Goal: Contribute content: Contribute content

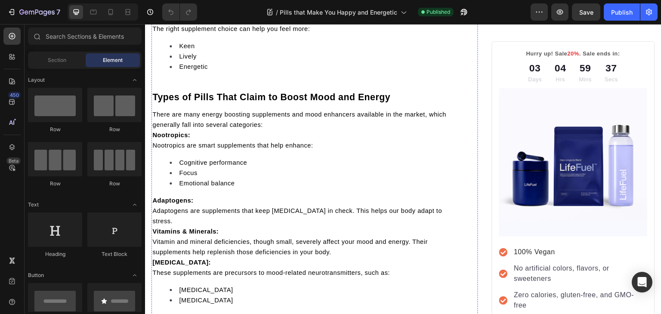
scroll to position [559, 0]
click at [154, 138] on strong "Nootropics:" at bounding box center [171, 134] width 38 height 7
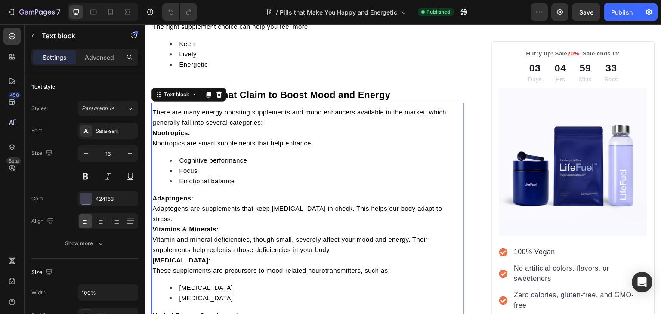
scroll to position [562, 0]
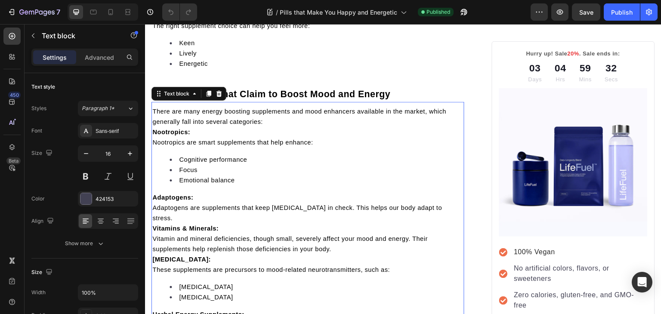
click at [154, 135] on strong "Nootropics:" at bounding box center [171, 132] width 38 height 7
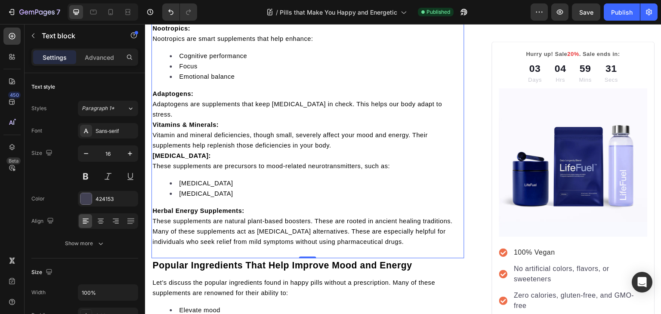
scroll to position [680, 0]
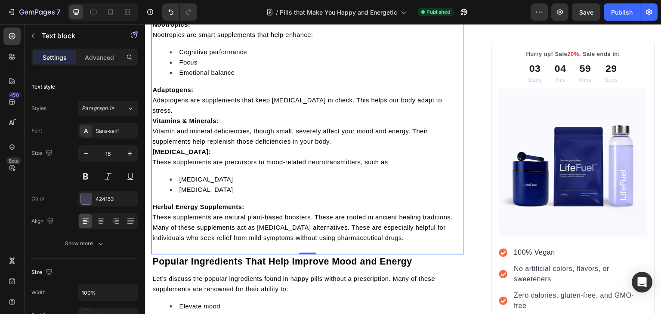
click at [153, 118] on strong "Vitamins & Minerals:" at bounding box center [185, 120] width 66 height 7
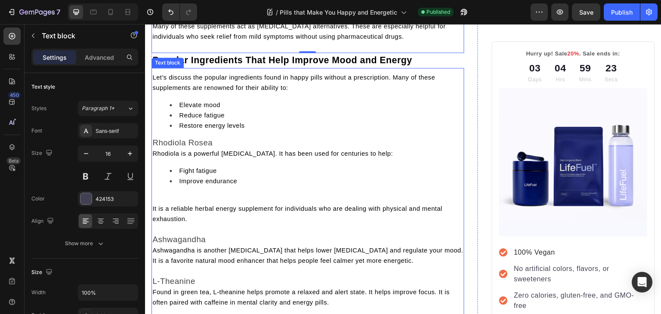
scroll to position [902, 0]
click at [155, 156] on span "Rhodiola is a powerful adaptogen. It has been used for centuries to help:" at bounding box center [272, 153] width 240 height 7
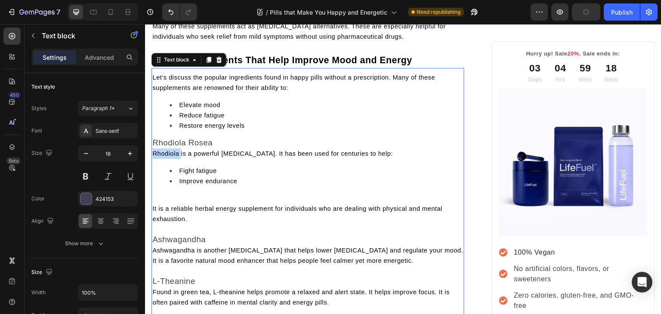
click at [155, 156] on span "Rhodiola is a powerful adaptogen. It has been used for centuries to help:" at bounding box center [272, 153] width 240 height 7
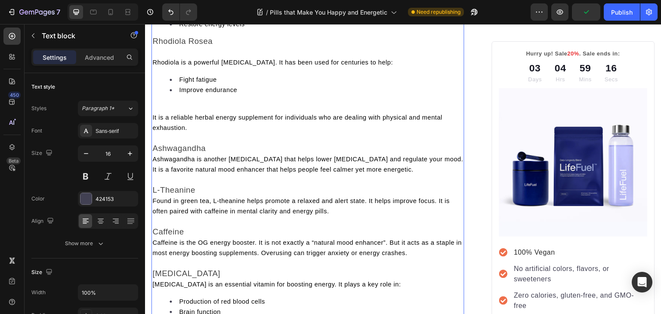
scroll to position [1003, 0]
click at [155, 163] on span "Ashwagandha is another adaptogen that helps lower cortisol and regulate your mo…" at bounding box center [307, 164] width 311 height 17
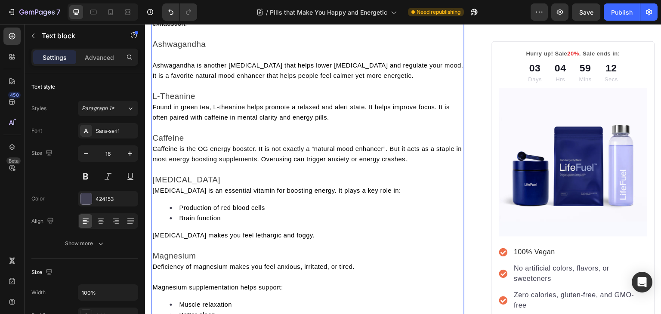
scroll to position [1106, 0]
click at [155, 113] on span "Found in green tea, L-theanine helps promote a relaxed and alert state. It help…" at bounding box center [300, 113] width 297 height 17
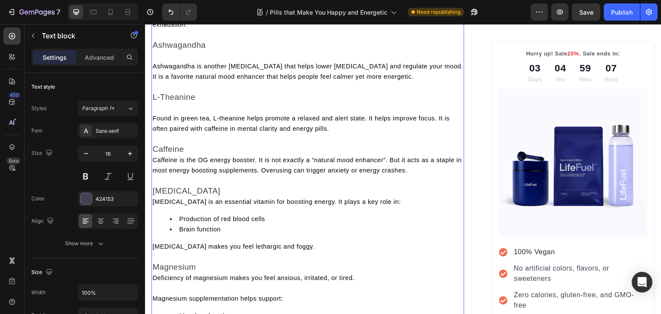
scroll to position [1183, 0]
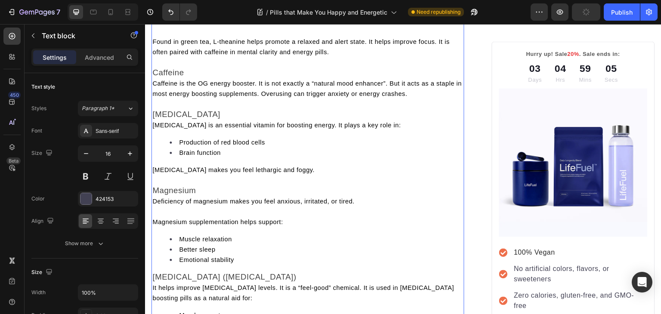
click at [153, 88] on span "Caffeine is the OG energy booster. It is not exactly a “natural mood enhancer”.…" at bounding box center [306, 88] width 309 height 17
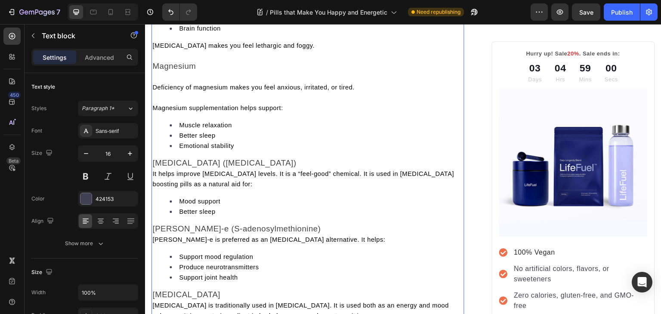
scroll to position [1339, 0]
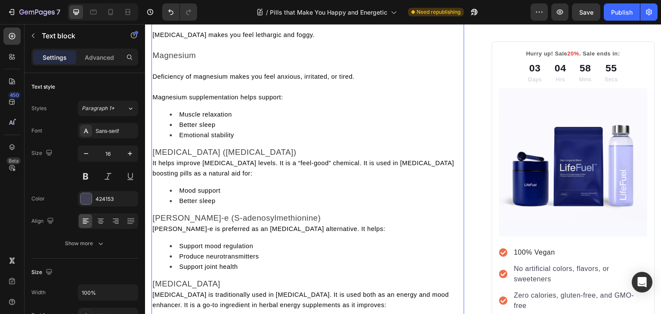
click at [156, 172] on span "It helps improve serotonin levels. It is a “feel-good” chemical. It is used in …" at bounding box center [303, 168] width 302 height 17
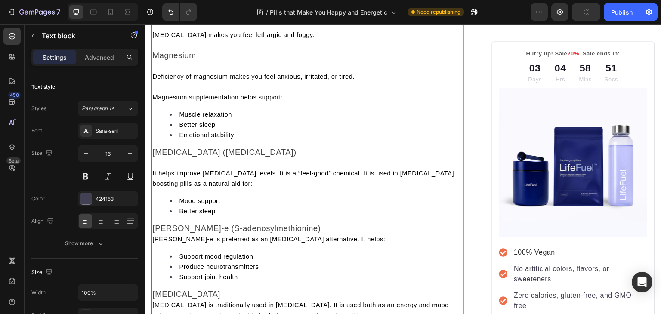
click at [155, 243] on span "SAM-e is preferred as an antidepressant alternative. It helps:" at bounding box center [268, 239] width 233 height 7
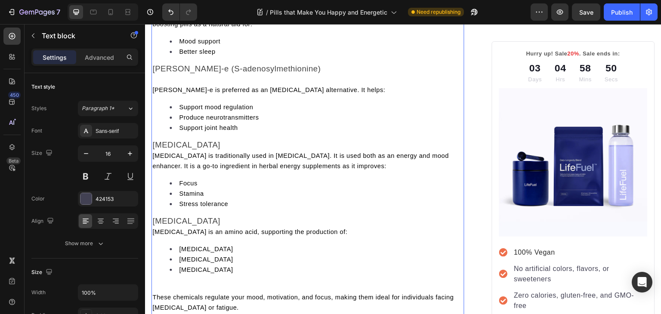
scroll to position [1499, 0]
click at [153, 168] on span "Ginseng is traditionally used in Chinese medicine. It is used both as an energy…" at bounding box center [300, 160] width 296 height 17
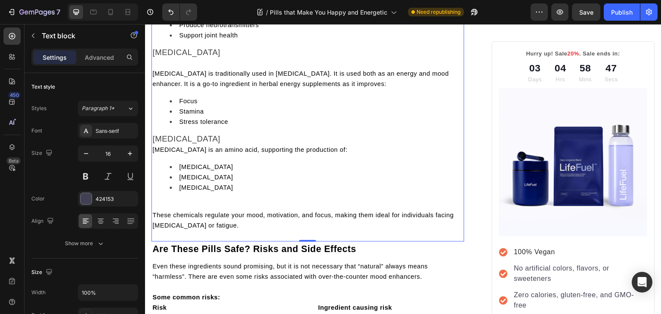
scroll to position [1598, 0]
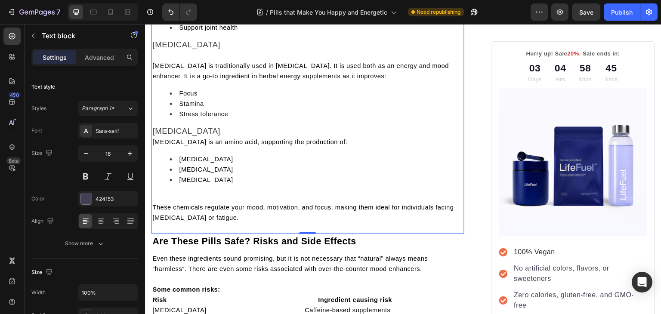
click at [156, 145] on span "Tyrosine is an amino acid, supporting the production of:" at bounding box center [249, 142] width 195 height 7
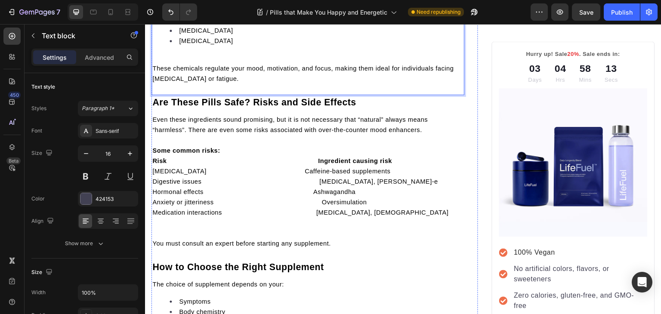
scroll to position [1748, 0]
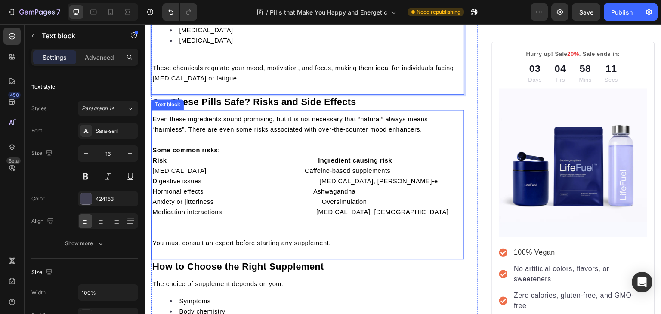
click at [151, 166] on div "Even these ingredients sound promising, but it is not necessary that “natural” …" at bounding box center [307, 181] width 313 height 136
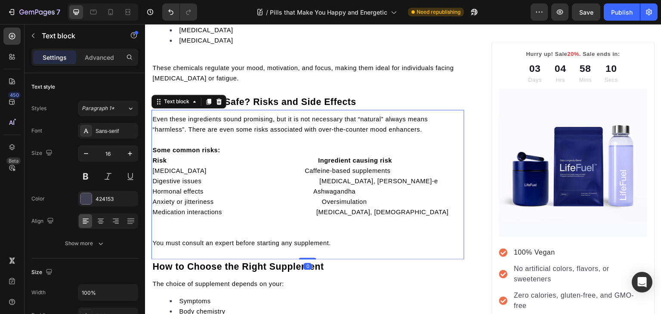
click at [154, 154] on strong "Some common risks:" at bounding box center [186, 150] width 68 height 7
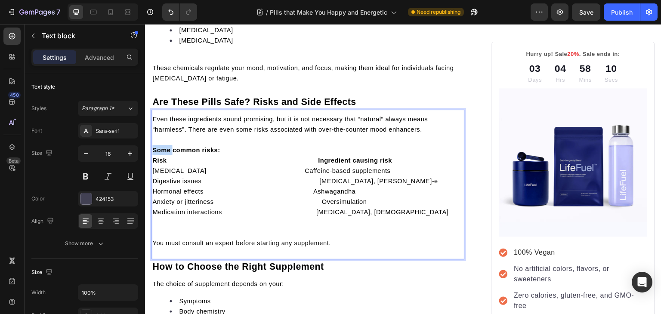
click at [154, 154] on strong "Some common risks:" at bounding box center [186, 150] width 68 height 7
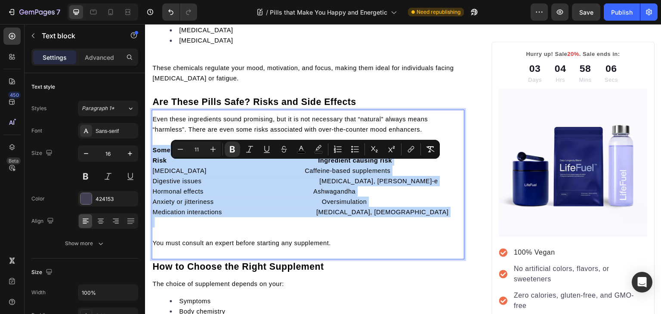
copy div "Some common risks: Risk Ingredient causing risk Sleep disturbances Caffeine-bas…"
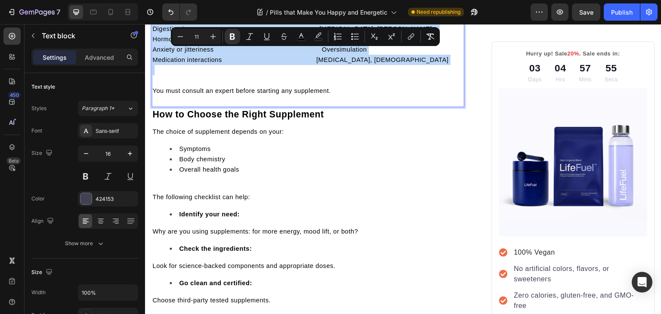
scroll to position [1893, 0]
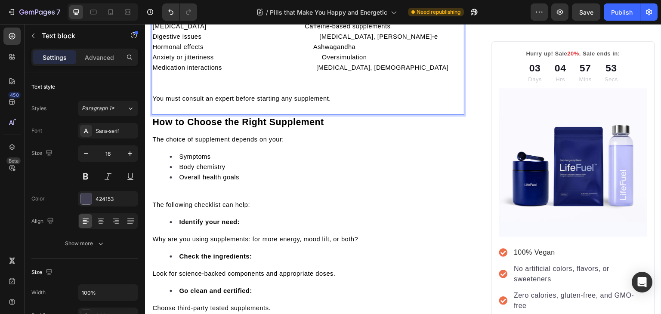
click at [159, 102] on span "You must consult an expert before starting any supplement." at bounding box center [241, 98] width 179 height 7
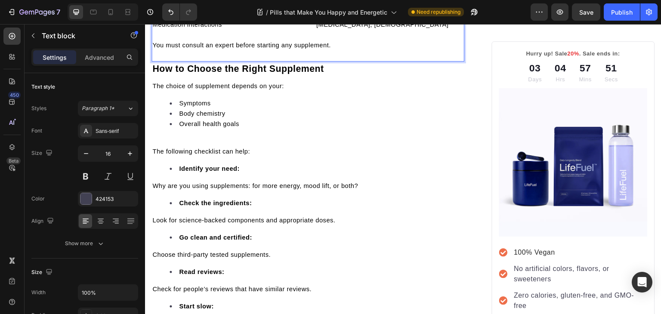
scroll to position [1941, 0]
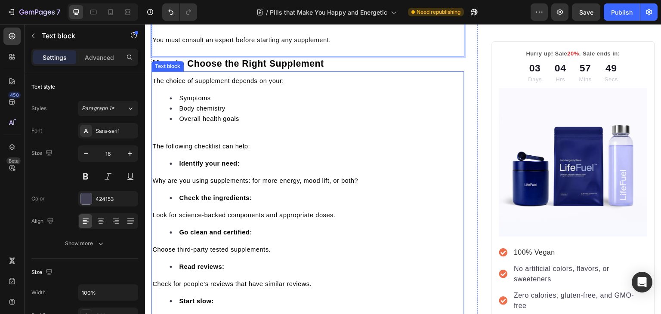
click at [154, 150] on span "The following checklist can help:" at bounding box center [201, 146] width 98 height 7
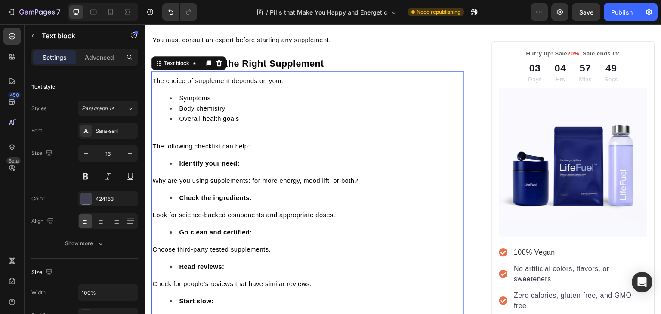
click at [154, 150] on span "The following checklist can help:" at bounding box center [201, 146] width 98 height 7
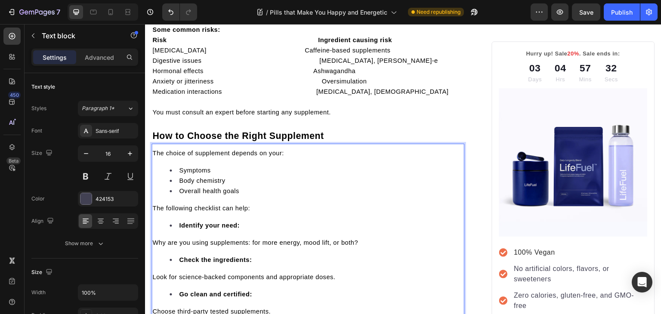
scroll to position [1853, 0]
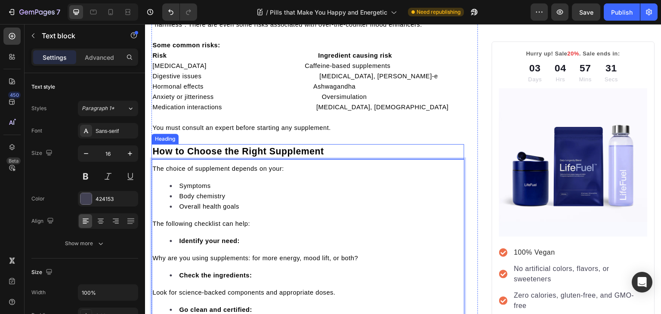
click at [331, 159] on h2 "How to Choose the Right Supplement" at bounding box center [307, 151] width 313 height 15
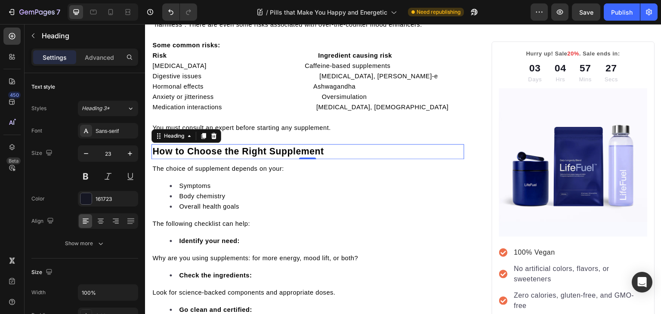
click at [331, 158] on p "How to Choose the Right Supplement" at bounding box center [307, 151] width 311 height 13
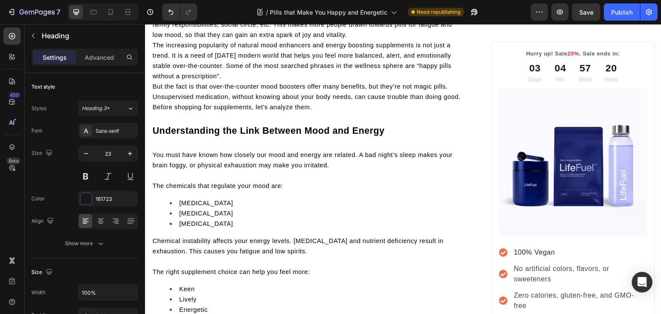
scroll to position [255, 0]
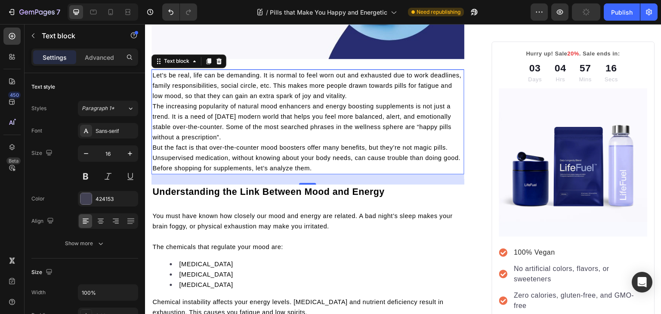
click at [154, 103] on span "The increasing popularity of natural mood enhancers and energy boosting supplem…" at bounding box center [301, 122] width 299 height 38
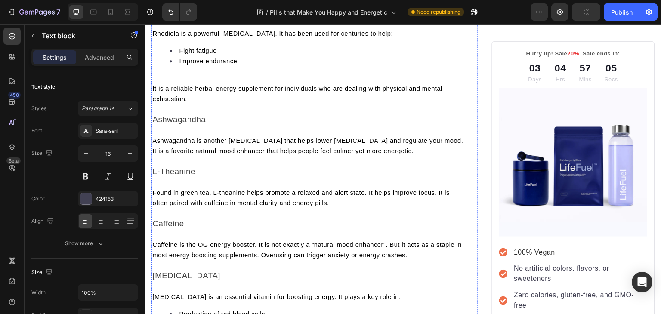
scroll to position [1058, 0]
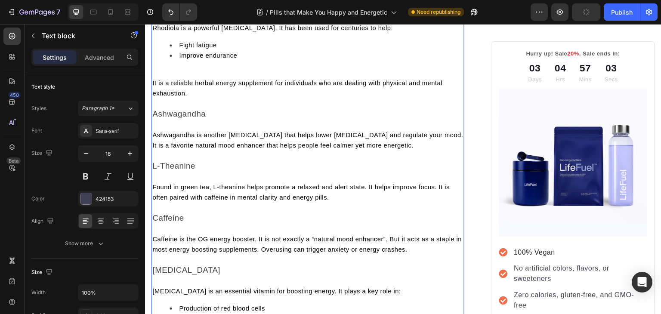
click at [194, 72] on p "Rich Text Editor. Editing area: main" at bounding box center [307, 73] width 311 height 10
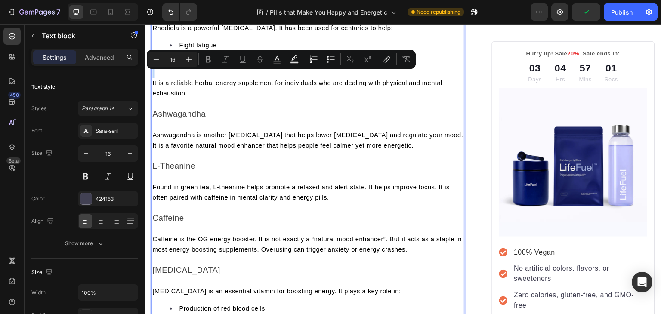
click at [194, 72] on p "Rich Text Editor. Editing area: main" at bounding box center [307, 73] width 311 height 10
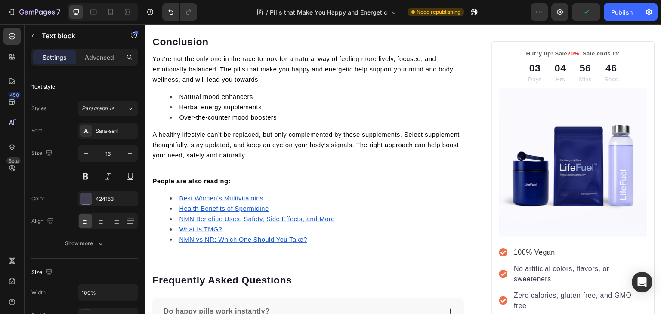
scroll to position [2545, 0]
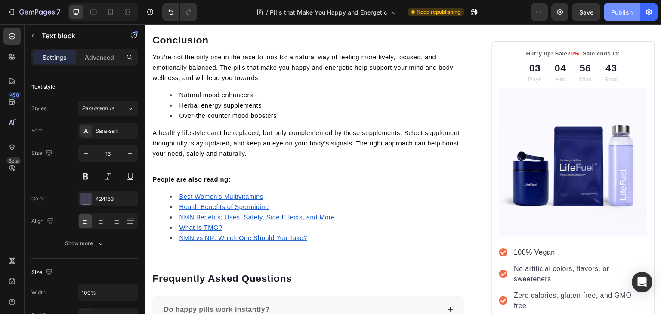
click at [620, 10] on div "Publish" at bounding box center [622, 12] width 22 height 9
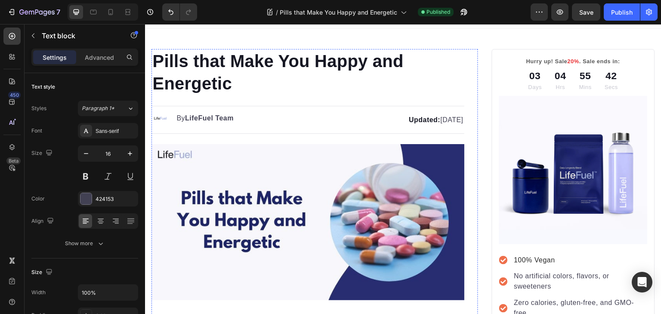
scroll to position [0, 0]
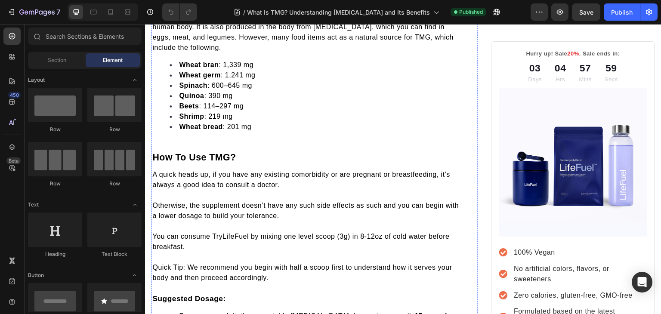
scroll to position [1009, 0]
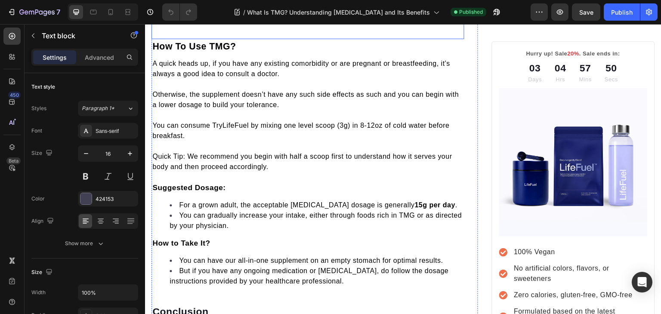
scroll to position [1120, 0]
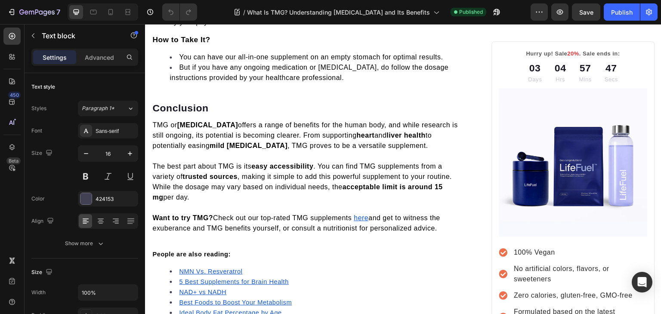
scroll to position [1371, 0]
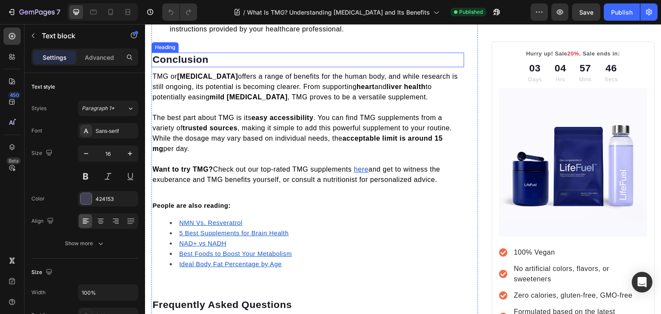
click at [176, 66] on p "Conclusion" at bounding box center [307, 59] width 311 height 13
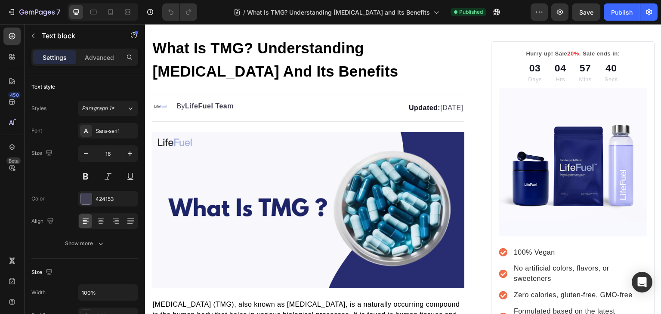
scroll to position [0, 0]
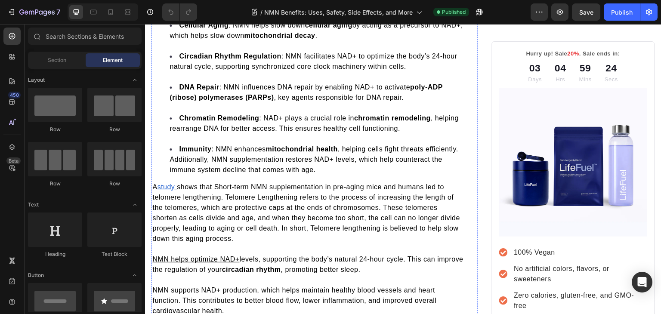
scroll to position [437, 0]
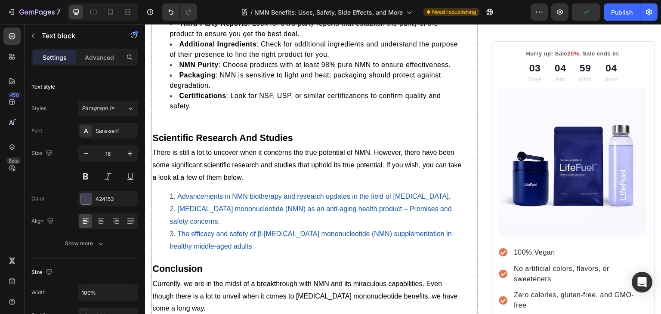
scroll to position [1545, 0]
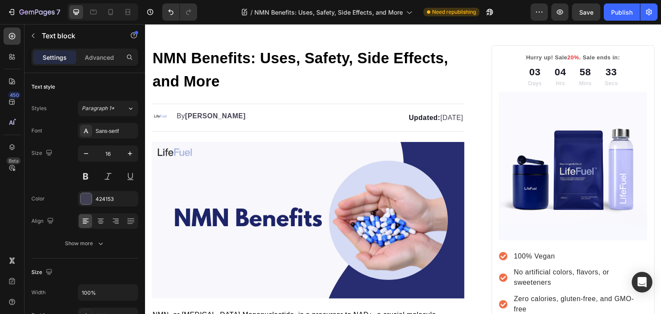
scroll to position [0, 0]
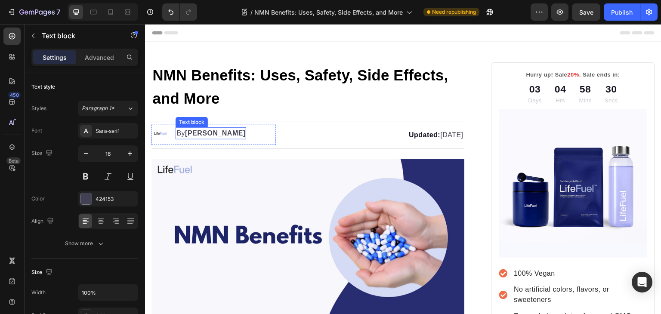
click at [209, 133] on strong "Kim Fields" at bounding box center [215, 132] width 61 height 7
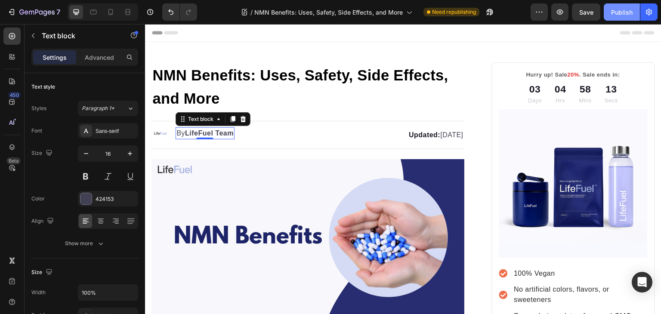
click at [609, 13] on button "Publish" at bounding box center [622, 11] width 36 height 17
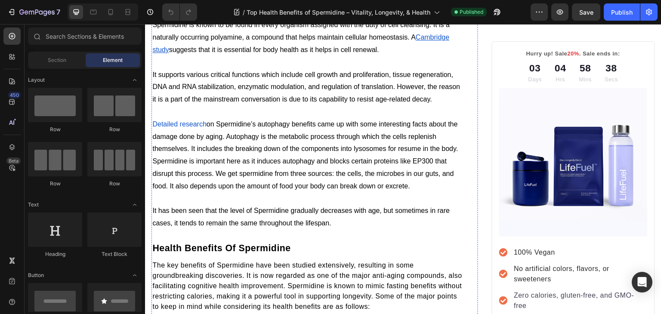
scroll to position [477, 0]
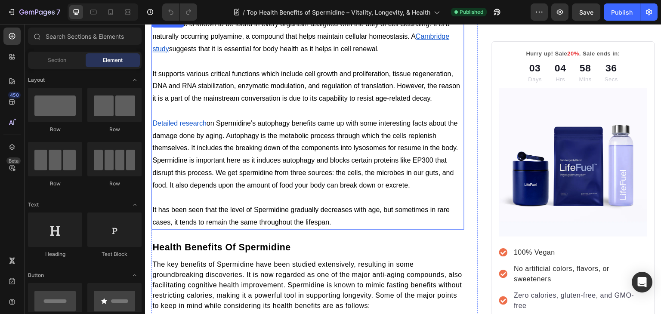
click at [154, 168] on span "Spermidine is important here as it induces autophagy and blocks certain protein…" at bounding box center [302, 173] width 301 height 32
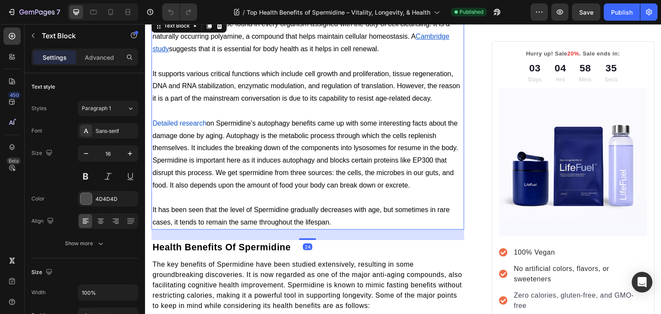
click at [154, 168] on span "Spermidine is important here as it induces autophagy and blocks certain protein…" at bounding box center [302, 173] width 301 height 32
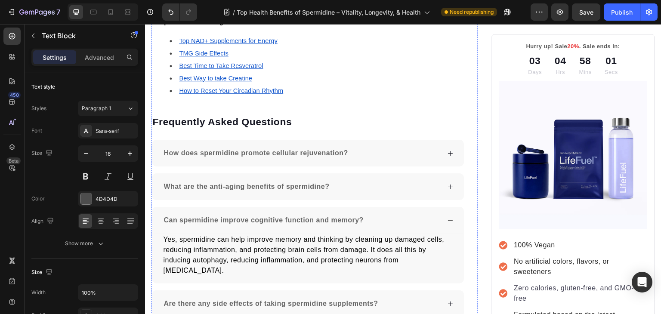
scroll to position [1822, 0]
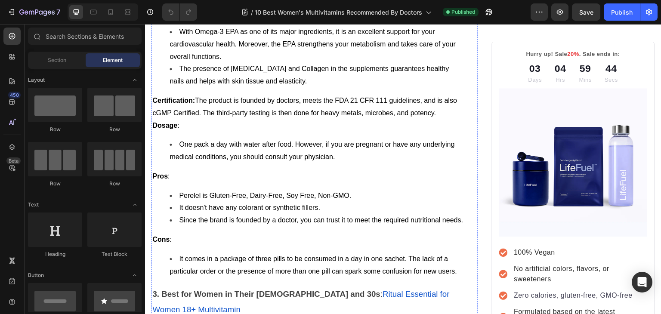
scroll to position [1704, 0]
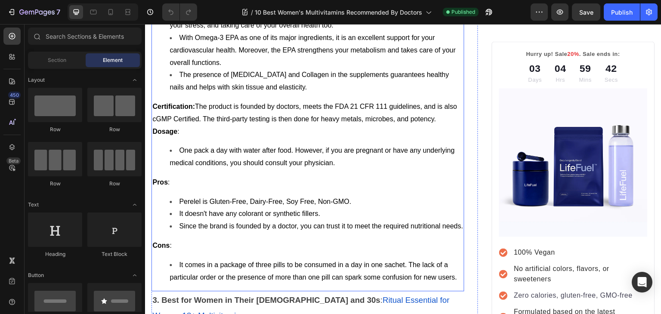
click at [157, 128] on strong "Dosage" at bounding box center [164, 131] width 25 height 7
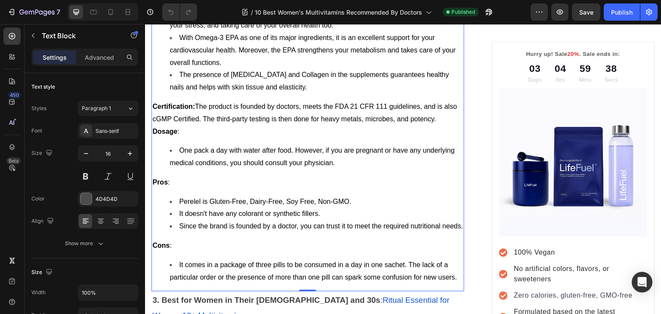
click at [155, 128] on strong "Dosage" at bounding box center [164, 131] width 25 height 7
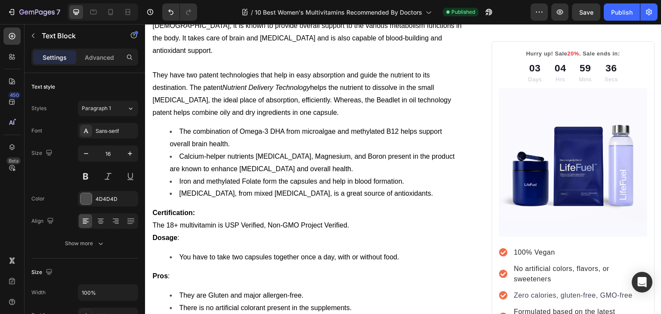
scroll to position [2034, 0]
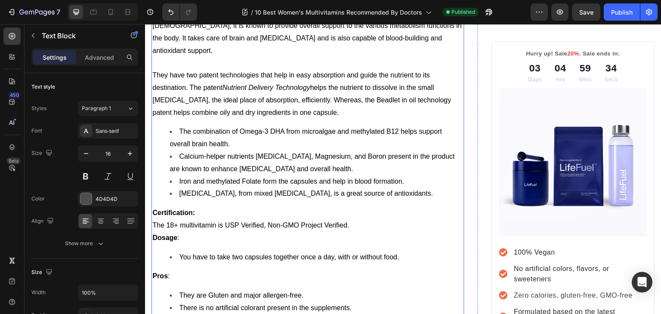
click at [154, 234] on strong "Dosage" at bounding box center [164, 237] width 25 height 7
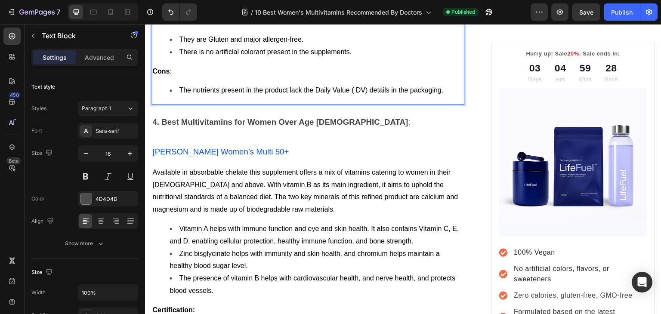
scroll to position [2307, 0]
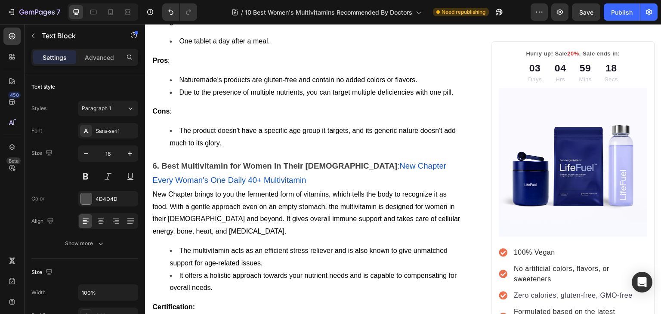
scroll to position [2923, 0]
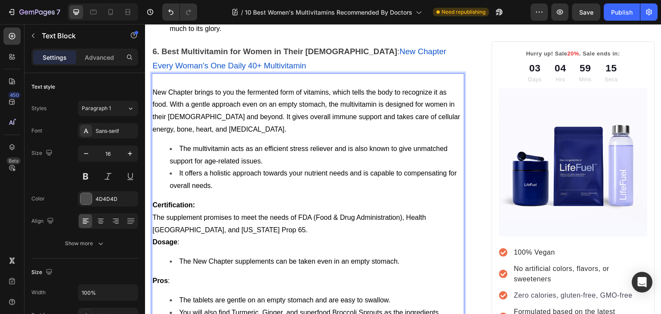
scroll to position [3051, 0]
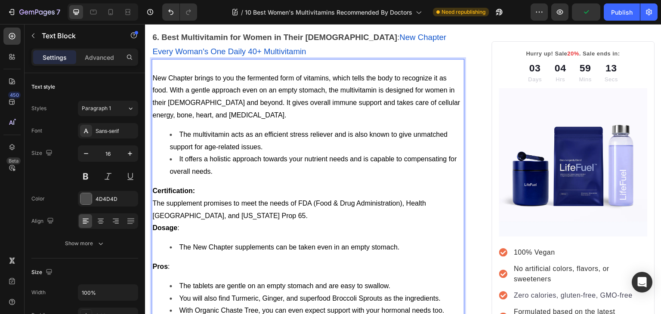
click at [155, 224] on strong "Dosage" at bounding box center [164, 227] width 25 height 7
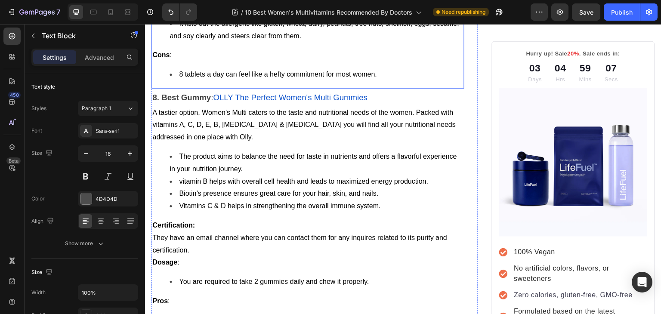
scroll to position [3682, 0]
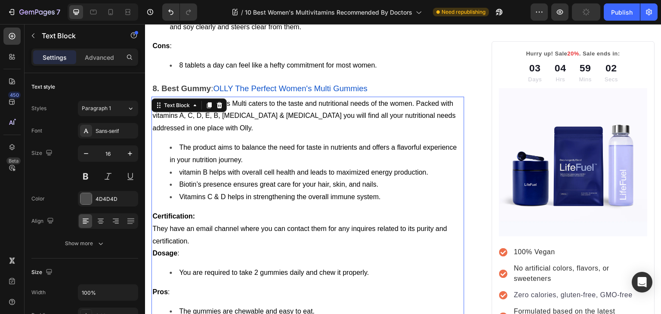
click at [154, 249] on strong "Dosage" at bounding box center [164, 252] width 25 height 7
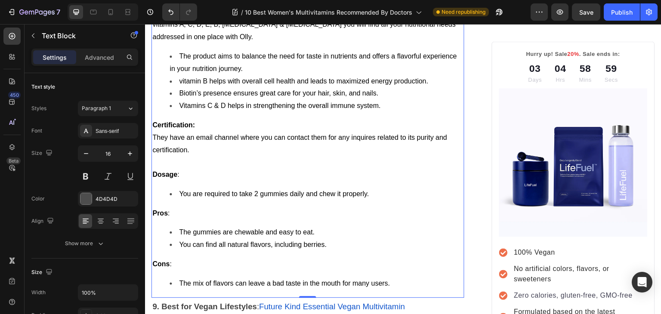
scroll to position [3695, 0]
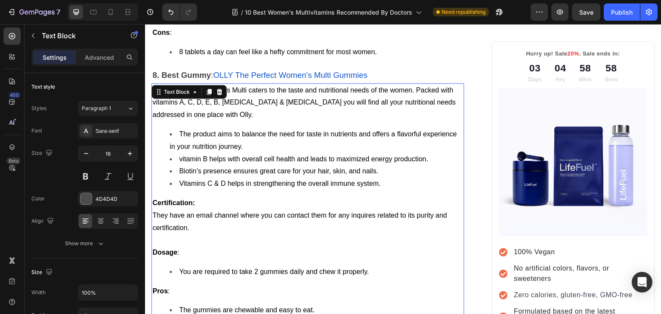
click at [153, 212] on span "They have an email channel where you can contact them for any inquires related …" at bounding box center [299, 222] width 295 height 20
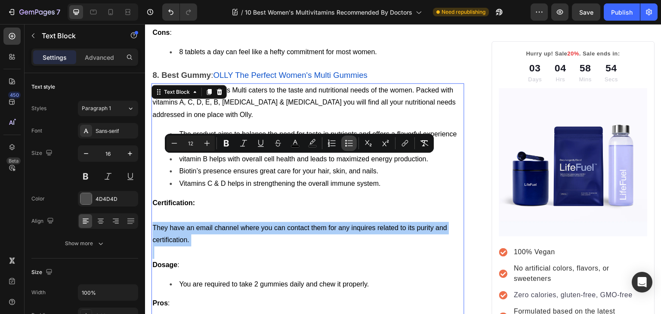
click at [349, 142] on icon "Editor contextual toolbar" at bounding box center [349, 143] width 9 height 9
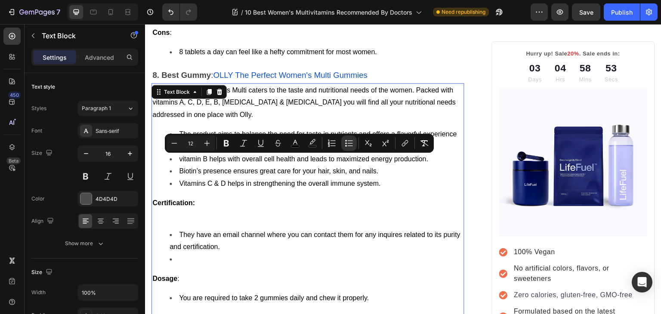
click at [181, 253] on li "Rich Text Editor. Editing area: main" at bounding box center [316, 259] width 294 height 12
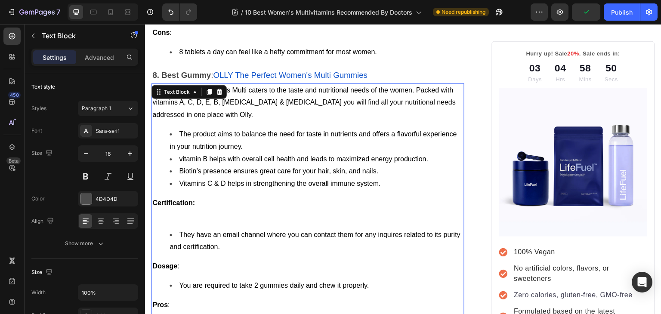
click at [182, 209] on p "Rich Text Editor. Editing area: main" at bounding box center [307, 215] width 311 height 12
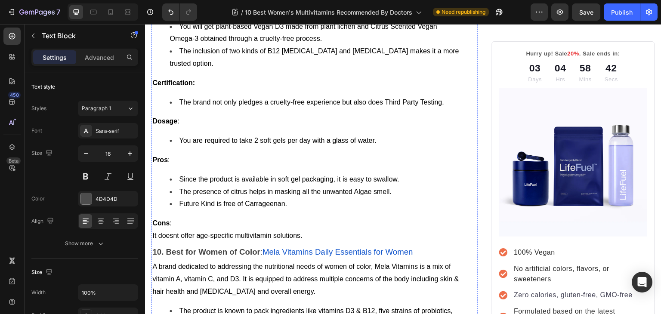
scroll to position [4129, 0]
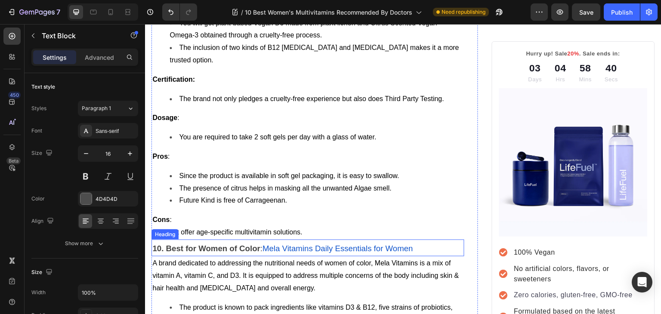
click at [154, 244] on strong "10. Best for Women of Color" at bounding box center [206, 248] width 108 height 9
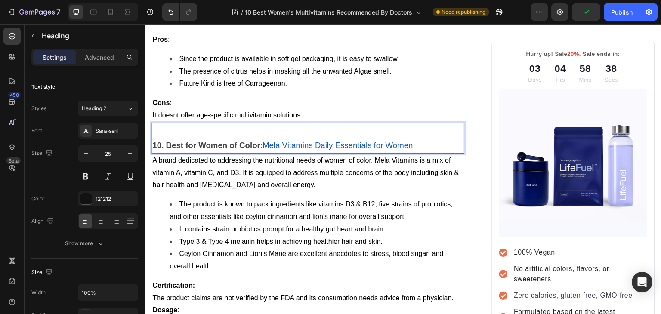
scroll to position [4248, 0]
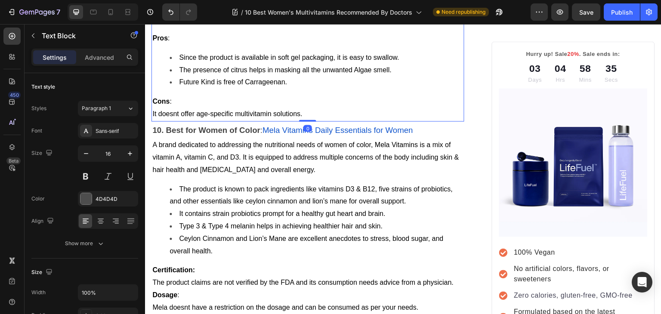
click at [317, 108] on p "It doesnt offer age-specific multivitamin solutions." at bounding box center [307, 114] width 311 height 12
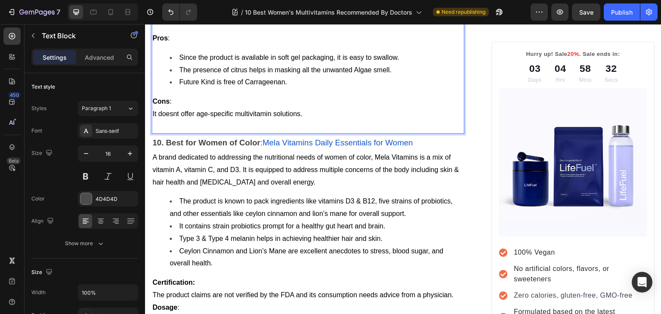
click at [174, 110] on span "It doesnt offer age-specific multivitamin solutions." at bounding box center [227, 113] width 150 height 7
click at [170, 110] on span "It doesnt offer age-specific multivitamin solutions." at bounding box center [227, 113] width 150 height 7
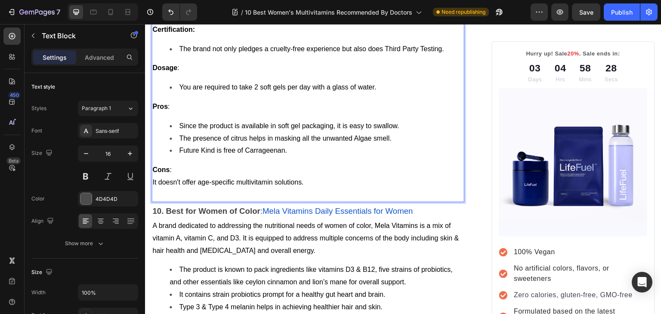
scroll to position [4179, 0]
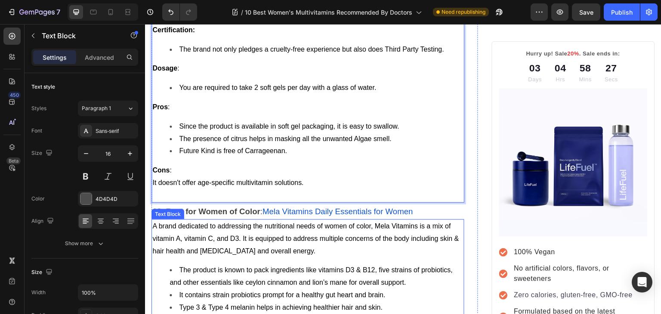
click at [175, 222] on span "A brand dedicated to addressing the nutritional needs of women of color, Mela V…" at bounding box center [305, 238] width 306 height 32
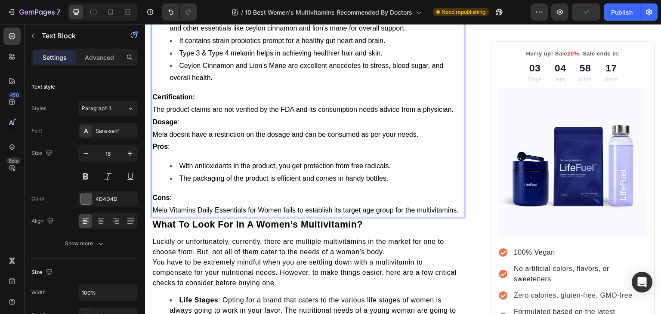
scroll to position [4405, 0]
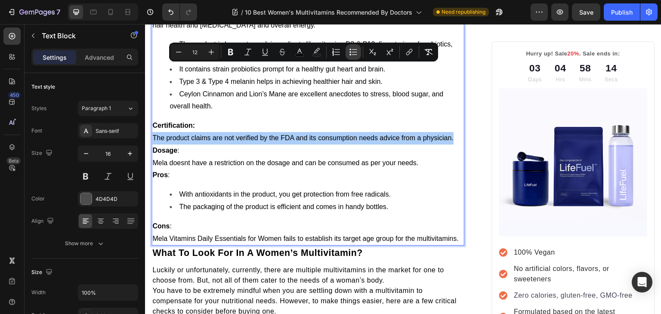
click at [354, 51] on icon "Editor contextual toolbar" at bounding box center [353, 52] width 9 height 9
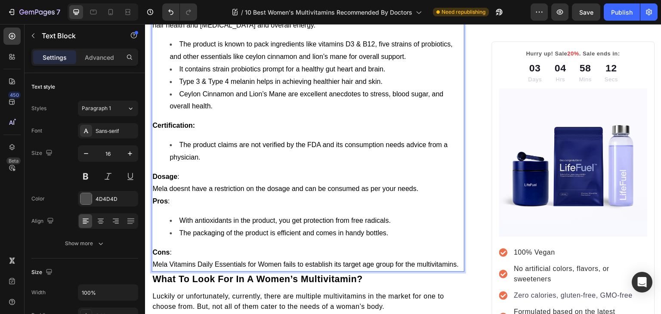
click at [182, 98] on div "A brand dedicated to addressing the nutritional needs of women of color, Mela V…" at bounding box center [307, 133] width 313 height 278
click at [227, 185] on span "Mela doesnt have a restriction on the dosage and can be consumed as per your ne…" at bounding box center [285, 188] width 266 height 7
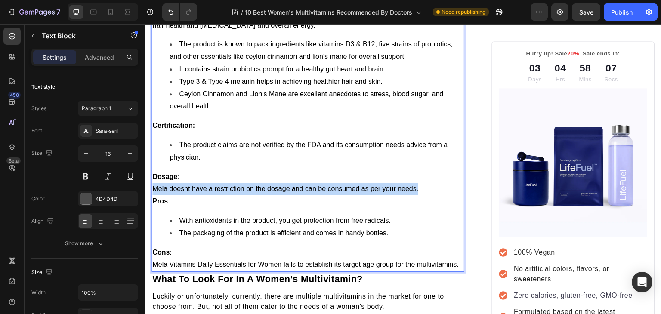
click at [227, 185] on span "Mela doesnt have a restriction on the dosage and can be consumed as per your ne…" at bounding box center [285, 188] width 266 height 7
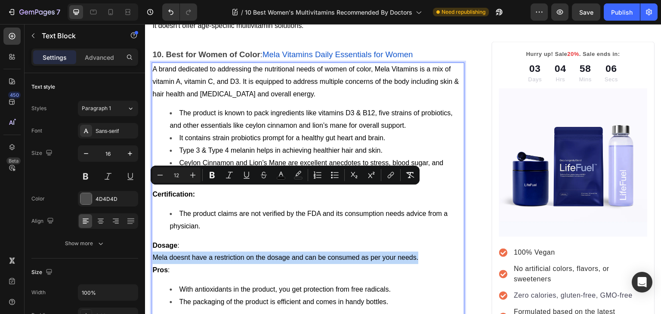
scroll to position [4332, 0]
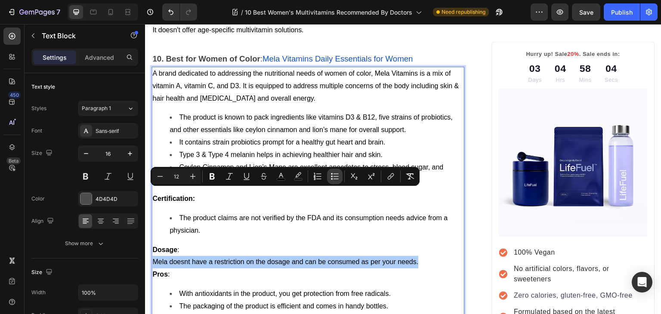
click at [334, 178] on icon "Editor contextual toolbar" at bounding box center [334, 176] width 9 height 9
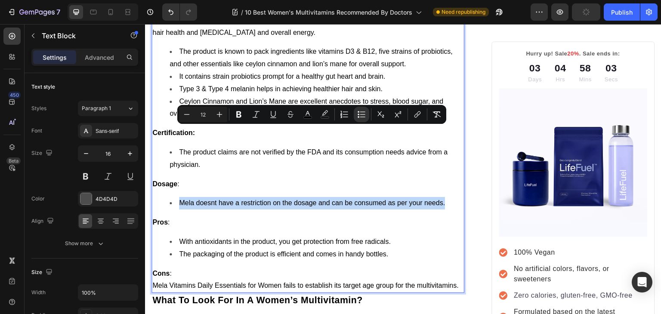
scroll to position [4400, 0]
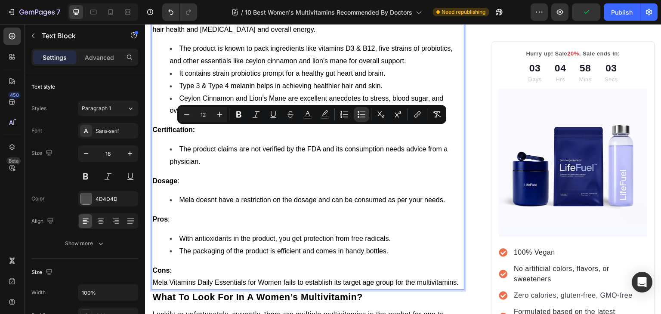
click at [169, 277] on p "Mela Vitamins Daily Essentials for Women fails to establish its target age grou…" at bounding box center [307, 283] width 311 height 12
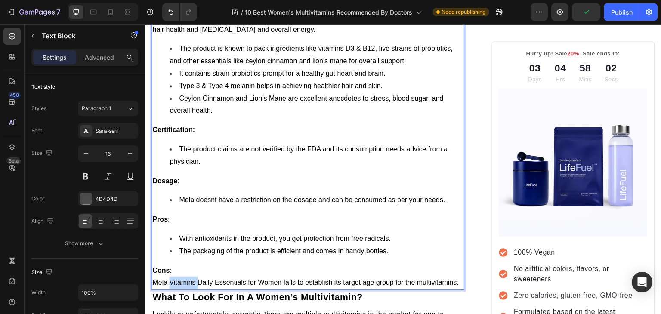
click at [169, 277] on p "Mela Vitamins Daily Essentials for Women fails to establish its target age grou…" at bounding box center [307, 283] width 311 height 12
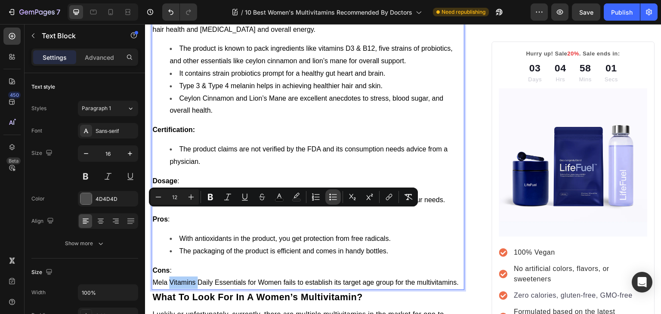
click at [329, 194] on icon "Editor contextual toolbar" at bounding box center [333, 197] width 9 height 9
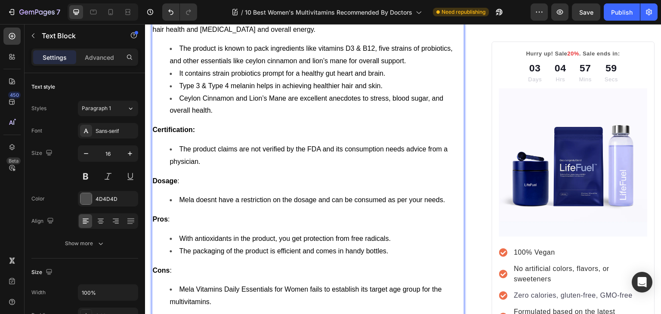
click at [286, 235] on span "With antioxidants in the product, you get protection from free radicals." at bounding box center [285, 238] width 212 height 7
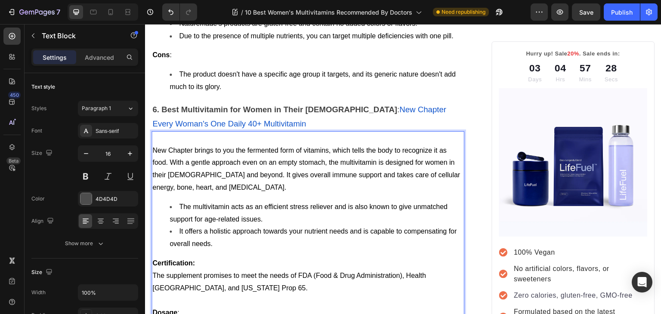
scroll to position [2979, 0]
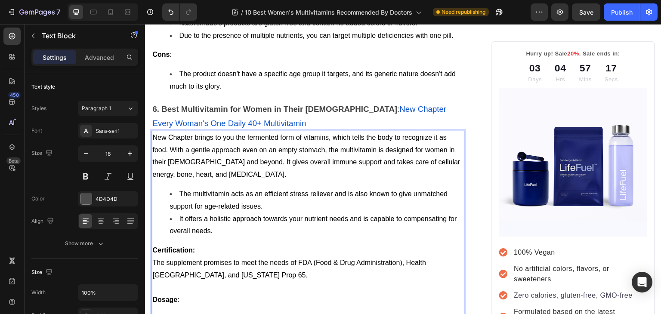
click at [157, 259] on span "The supplement promises to meet the needs of FDA (Food & Drug Administration), …" at bounding box center [289, 269] width 274 height 20
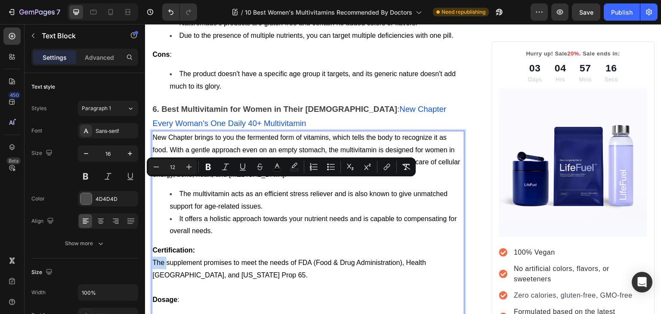
click at [157, 259] on span "The supplement promises to meet the needs of FDA (Food & Drug Administration), …" at bounding box center [289, 269] width 274 height 20
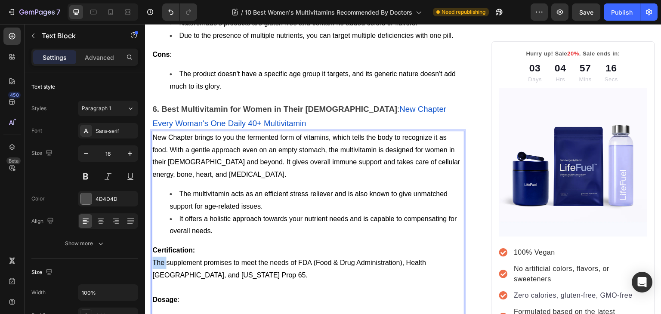
click at [157, 259] on span "The supplement promises to meet the needs of FDA (Food & Drug Administration), …" at bounding box center [289, 269] width 274 height 20
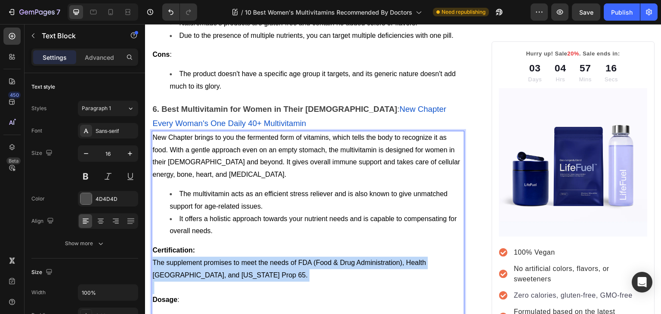
click at [157, 259] on span "The supplement promises to meet the needs of FDA (Food & Drug Administration), …" at bounding box center [289, 269] width 274 height 20
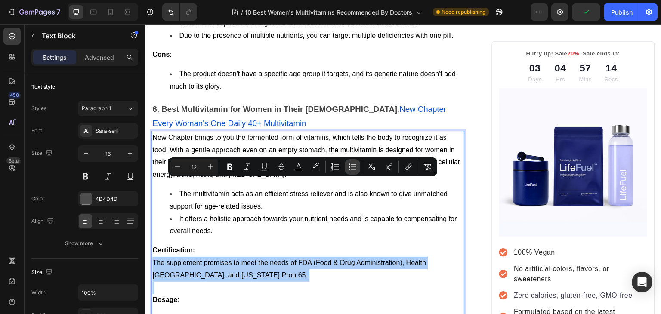
click at [348, 163] on icon "Editor contextual toolbar" at bounding box center [352, 167] width 9 height 9
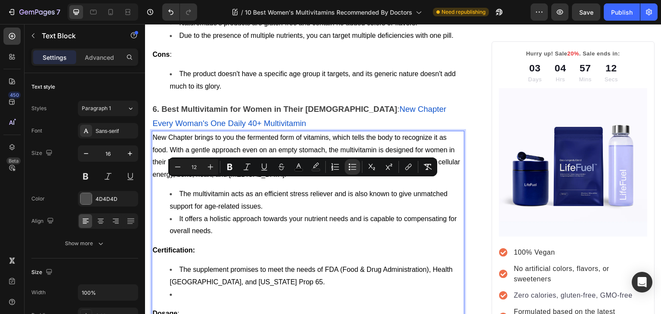
click at [212, 289] on li "Rich Text Editor. Editing area: main" at bounding box center [316, 295] width 294 height 12
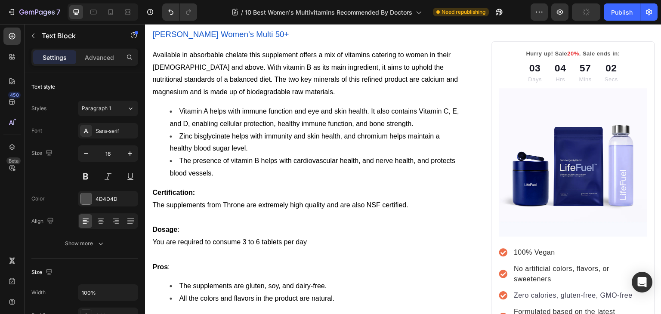
scroll to position [2419, 0]
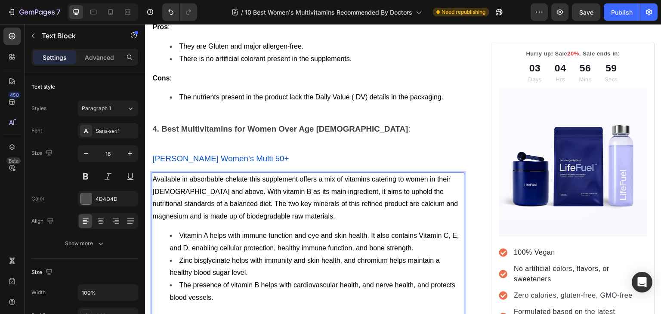
click at [158, 263] on div "Available in absorbable chelate this supplement offers a mix of vitamins cateri…" at bounding box center [307, 316] width 313 height 289
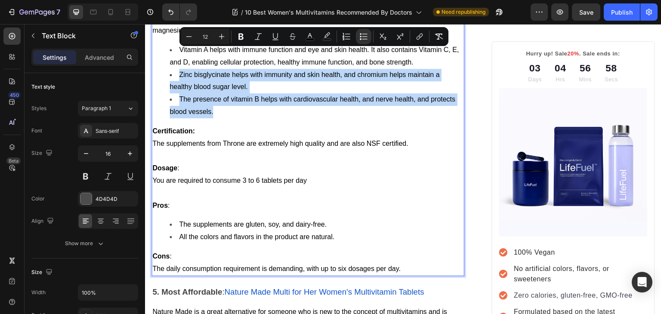
scroll to position [2488, 0]
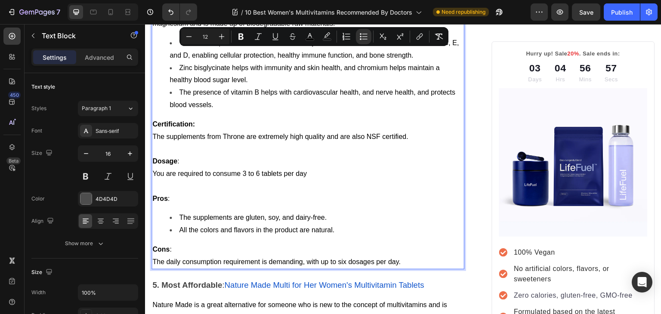
click at [206, 256] on p "The daily consumption requirement is demanding, with up to six dosages per day." at bounding box center [307, 262] width 311 height 12
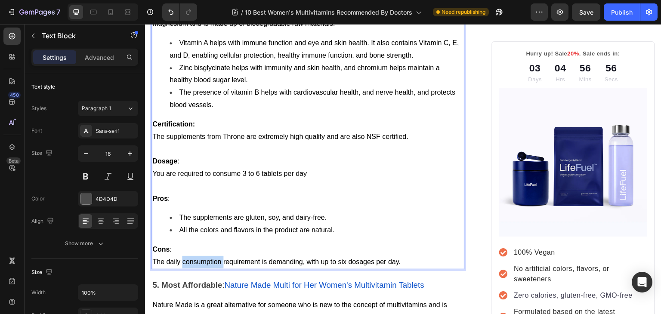
click at [206, 256] on p "The daily consumption requirement is demanding, with up to six dosages per day." at bounding box center [307, 262] width 311 height 12
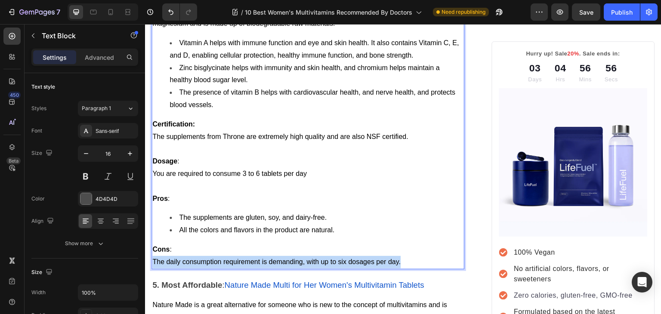
click at [206, 256] on p "The daily consumption requirement is demanding, with up to six dosages per day." at bounding box center [307, 262] width 311 height 12
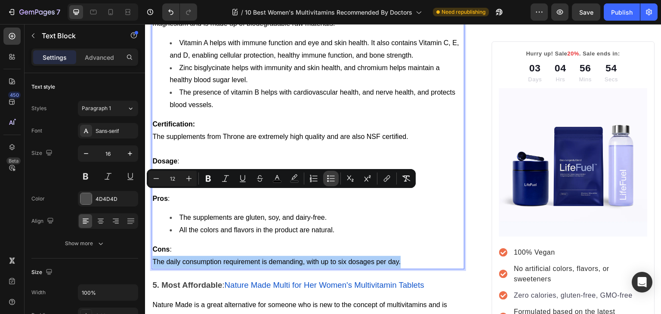
click at [328, 179] on icon "Editor contextual toolbar" at bounding box center [330, 178] width 9 height 9
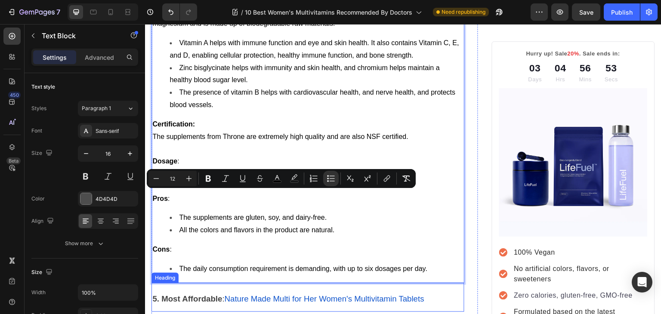
click at [260, 287] on link "Nature Made Multi for Her Women's Multivitamin Tablets" at bounding box center [324, 296] width 200 height 18
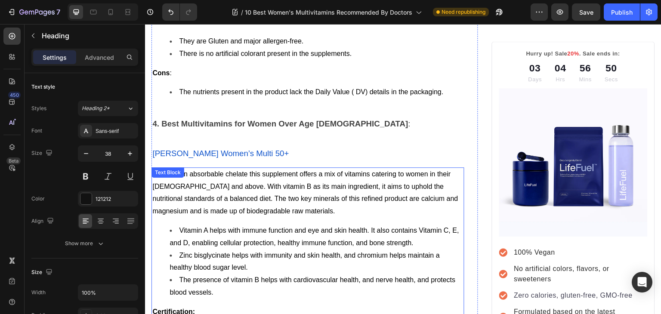
scroll to position [2299, 0]
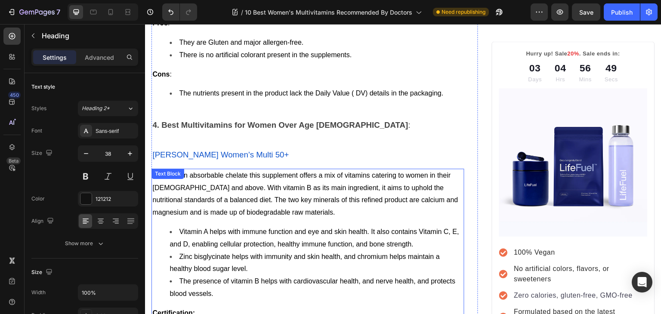
click at [155, 307] on p "Certification:" at bounding box center [307, 313] width 311 height 12
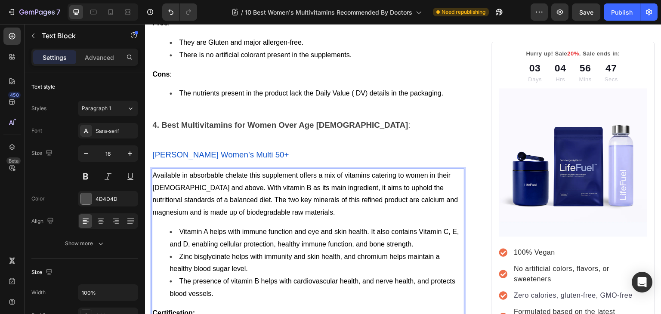
click at [155, 309] on strong "Certification:" at bounding box center [173, 312] width 43 height 7
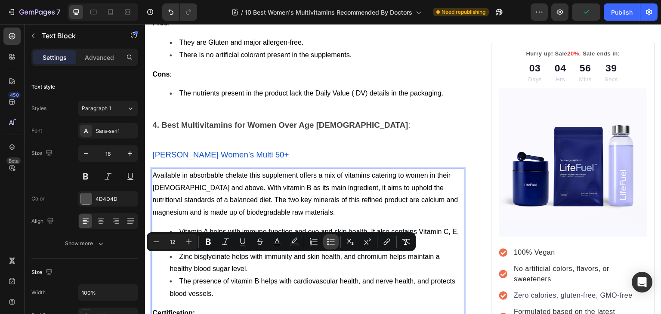
click at [329, 245] on icon "Editor contextual toolbar" at bounding box center [330, 241] width 9 height 9
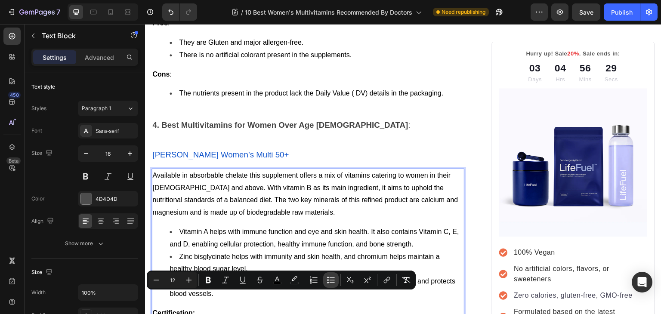
click at [328, 279] on icon "Editor contextual toolbar" at bounding box center [328, 280] width 2 height 2
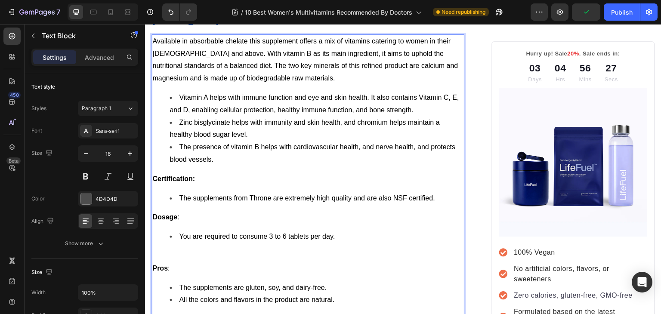
scroll to position [2434, 0]
click at [220, 249] on p "Rich Text Editor. Editing area: main" at bounding box center [307, 255] width 311 height 12
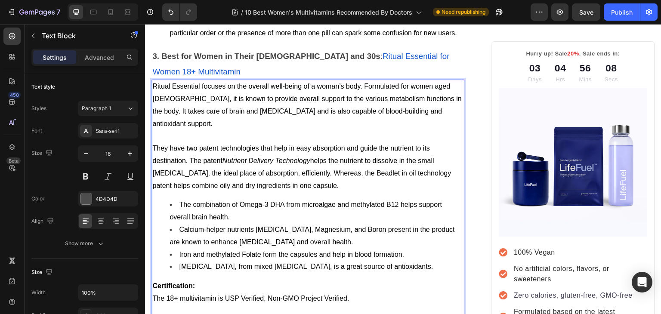
scroll to position [2008, 0]
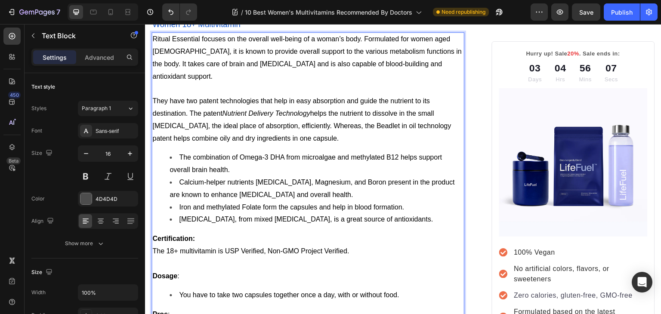
click at [155, 247] on span "The 18+ multivitamin is USP Verified, Non-GMO Project Verified." at bounding box center [250, 250] width 197 height 7
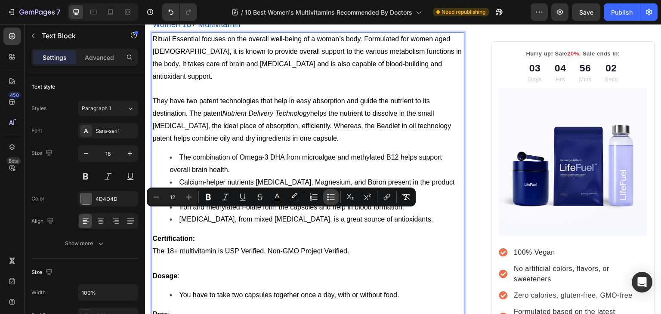
click at [329, 200] on icon "Editor contextual toolbar" at bounding box center [330, 197] width 9 height 9
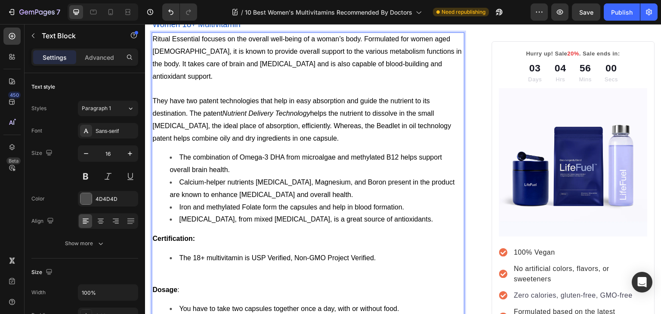
click at [208, 271] on p "Rich Text Editor. Editing area: main" at bounding box center [307, 277] width 311 height 12
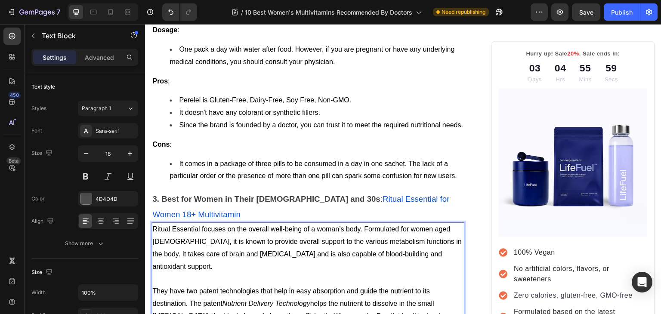
scroll to position [1814, 0]
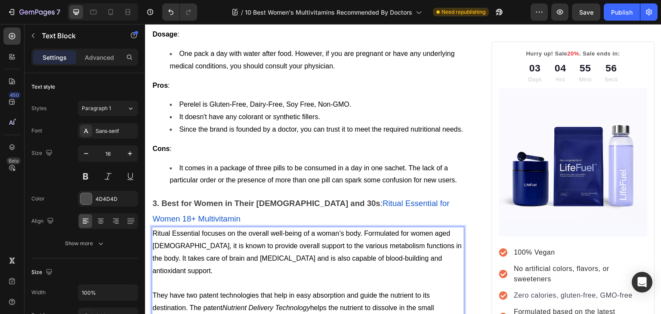
click at [155, 292] on span "They have two patent technologies that help in easy absorption and guide the nu…" at bounding box center [301, 314] width 299 height 44
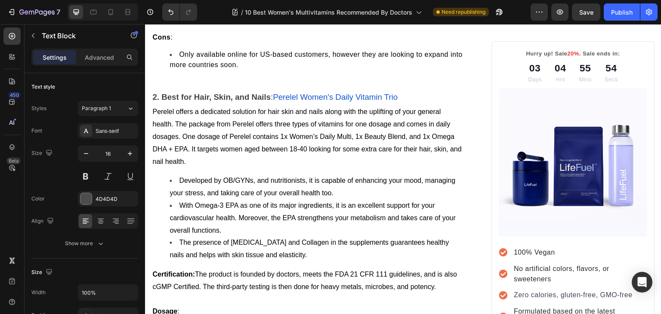
scroll to position [1535, 0]
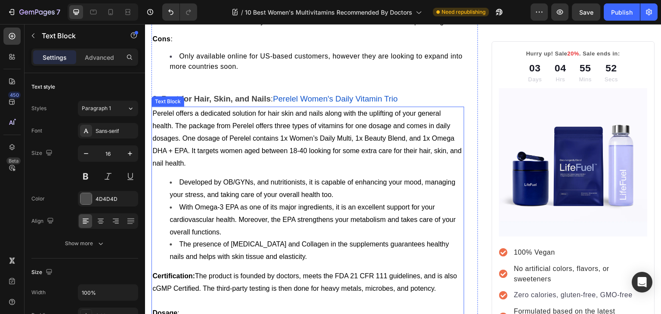
click at [198, 270] on p "Certification: The product is founded by doctors, meets the FDA 21 CFR 111 guid…" at bounding box center [307, 282] width 311 height 25
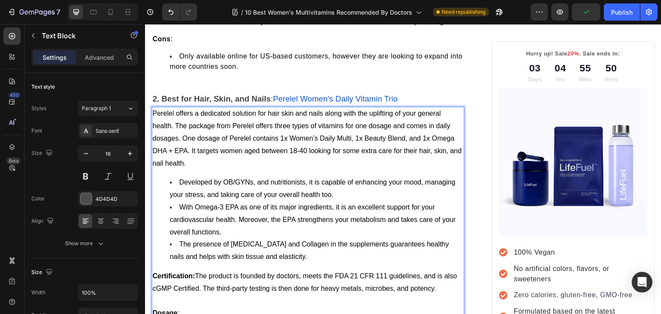
click at [197, 272] on span "Certification: The product is founded by doctors, meets the FDA 21 CFR 111 guid…" at bounding box center [304, 282] width 305 height 20
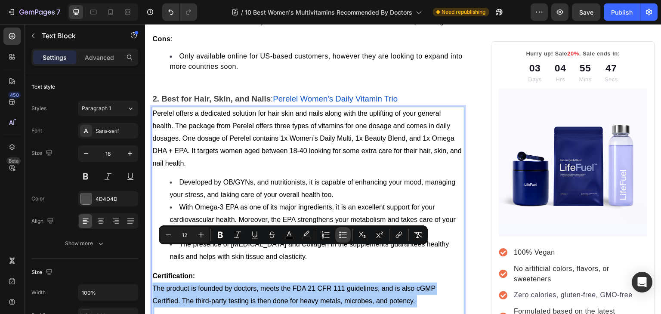
click at [342, 233] on icon "Editor contextual toolbar" at bounding box center [343, 235] width 9 height 9
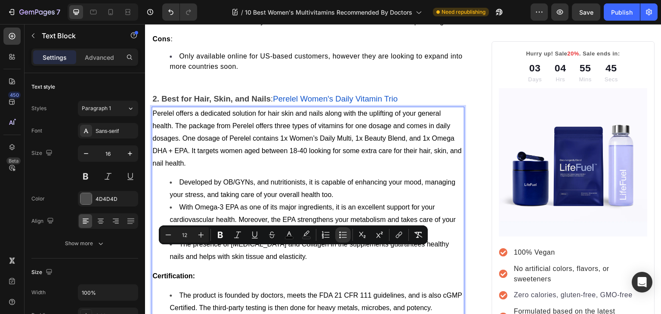
click at [190, 314] on li "Rich Text Editor. Editing area: main" at bounding box center [316, 320] width 294 height 12
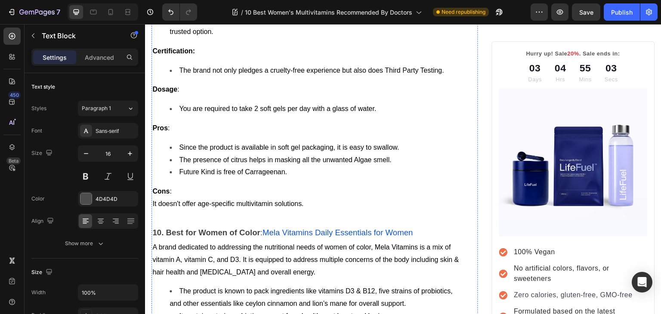
scroll to position [4178, 0]
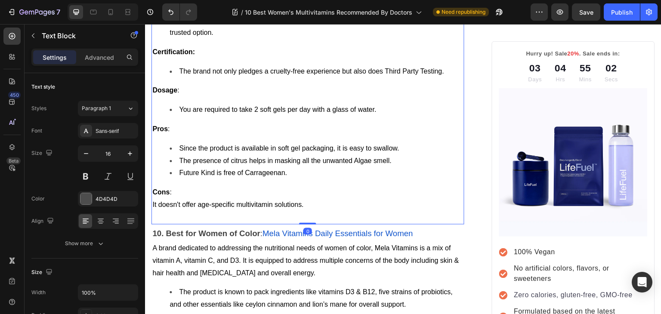
click at [157, 201] on span "It doesn't offer age-specific multivitamin solutions." at bounding box center [227, 204] width 151 height 7
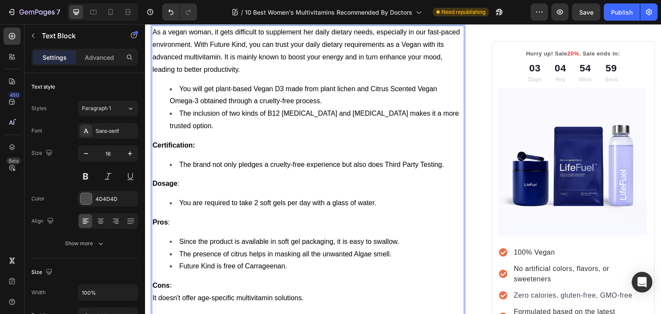
scroll to position [4092, 0]
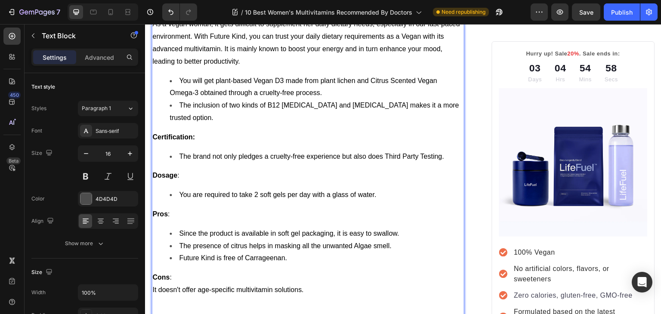
click at [156, 286] on span "It doesn't offer age-specific multivitamin solutions." at bounding box center [227, 289] width 151 height 7
click at [250, 286] on span "It doesn't offer age-specific multivitamin solutions." at bounding box center [227, 289] width 151 height 7
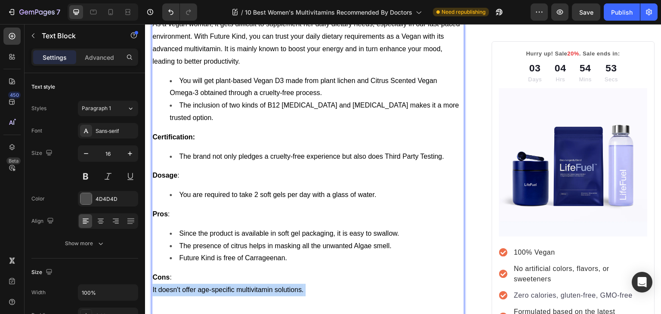
click at [250, 286] on span "It doesn't offer age-specific multivitamin solutions." at bounding box center [227, 289] width 151 height 7
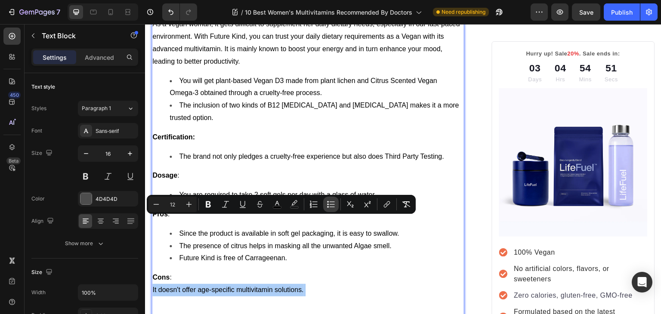
click at [335, 200] on button "Bulleted List" at bounding box center [330, 204] width 15 height 15
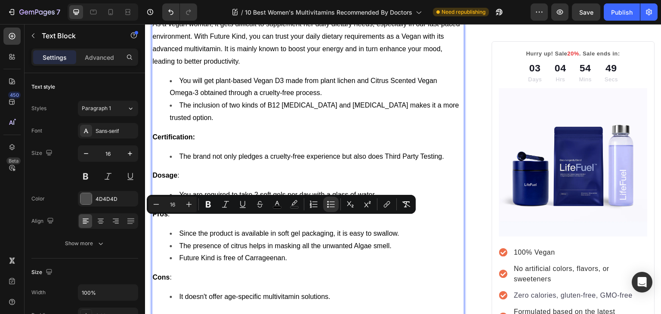
click at [241, 291] on li "It doesn't offer age-specific multivitamin solutions." at bounding box center [316, 309] width 294 height 37
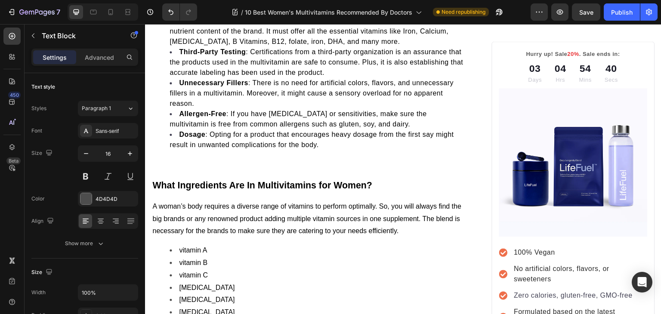
scroll to position [4843, 0]
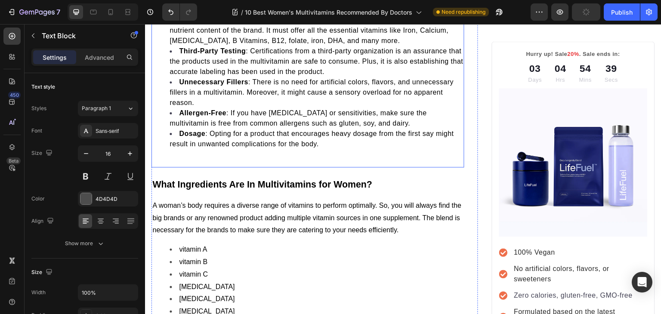
click at [264, 89] on div "Luckily or unfortunately, currently, there are multiple multivitamins in the ma…" at bounding box center [307, 39] width 313 height 256
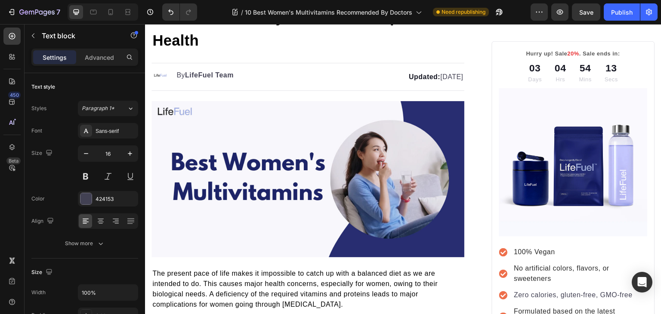
scroll to position [0, 0]
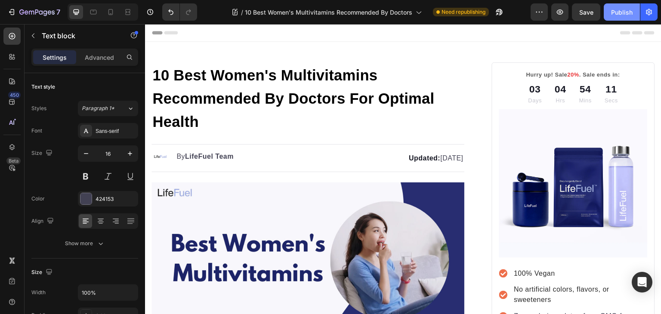
click at [608, 14] on button "Publish" at bounding box center [622, 11] width 36 height 17
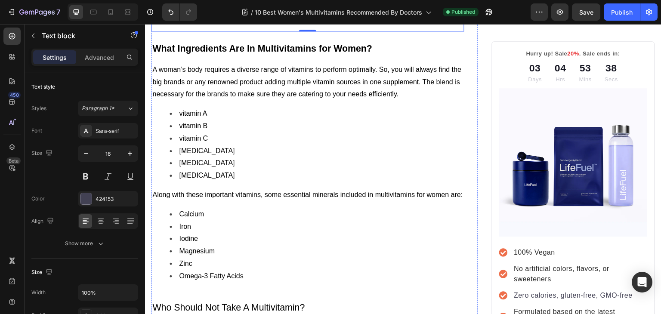
scroll to position [4971, 0]
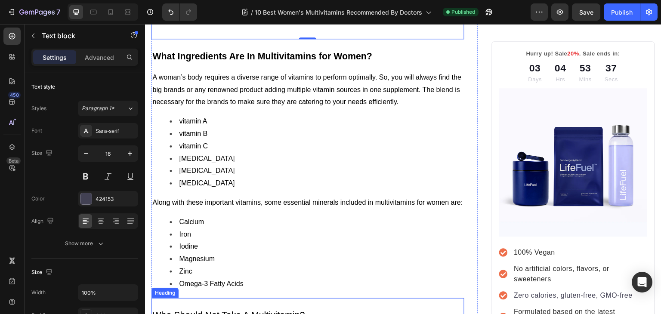
click at [206, 310] on span "Who Should Not Take A Multivitamin?" at bounding box center [228, 315] width 152 height 10
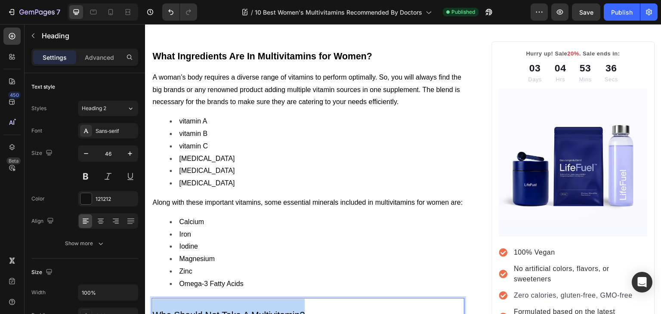
click at [206, 310] on span "Who Should Not Take A Multivitamin?" at bounding box center [228, 315] width 152 height 10
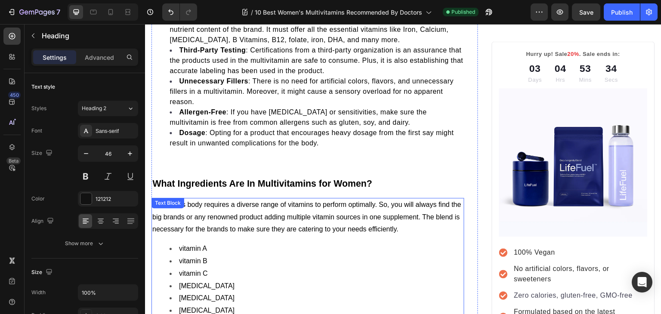
scroll to position [4843, 0]
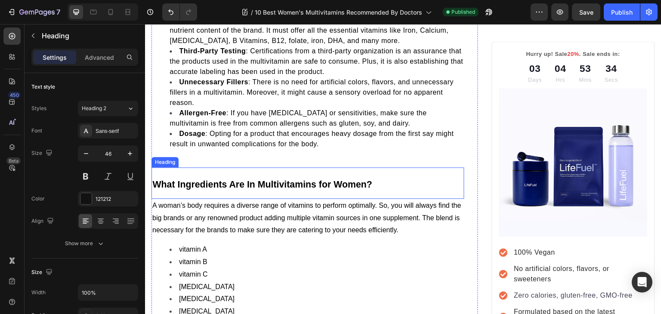
click at [196, 179] on strong "What Ingredients Are In Multivitamins for Women?" at bounding box center [262, 184] width 220 height 10
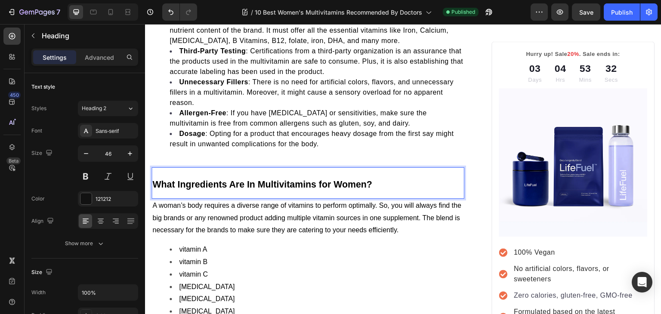
click at [196, 179] on strong "What Ingredients Are In Multivitamins for Women?" at bounding box center [262, 184] width 220 height 10
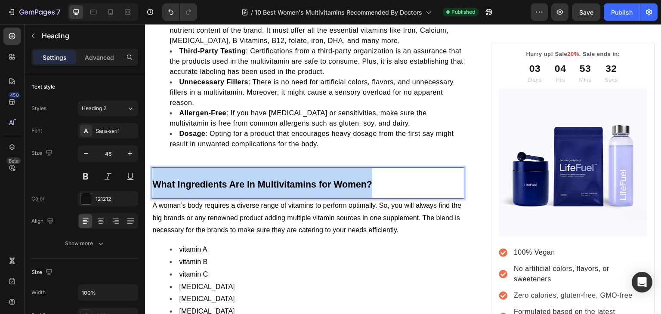
click at [196, 179] on strong "What Ingredients Are In Multivitamins for Women?" at bounding box center [262, 184] width 220 height 10
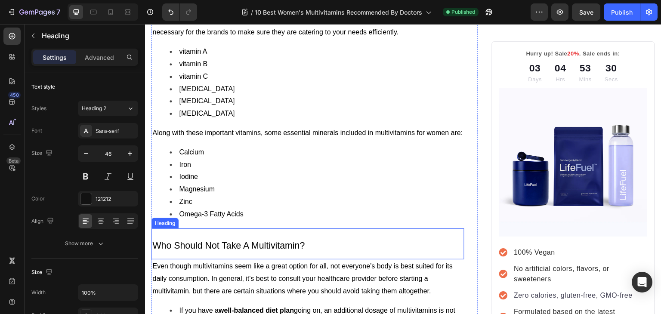
click at [211, 240] on span "Who Should Not Take A Multivitamin?" at bounding box center [228, 245] width 152 height 10
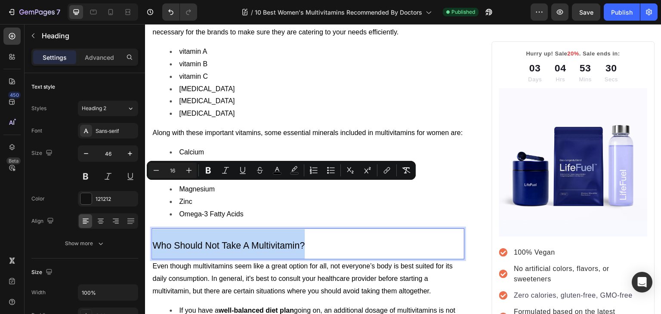
click at [211, 240] on span "Who Should Not Take A Multivitamin?" at bounding box center [228, 245] width 152 height 10
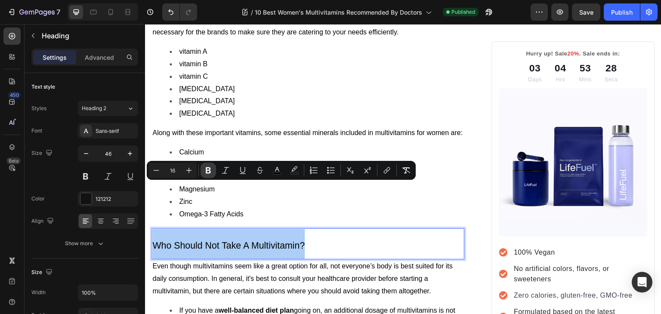
click at [206, 171] on icon "Editor contextual toolbar" at bounding box center [208, 170] width 5 height 6
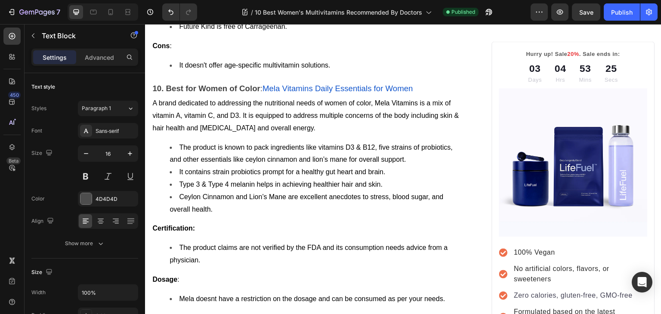
scroll to position [4275, 0]
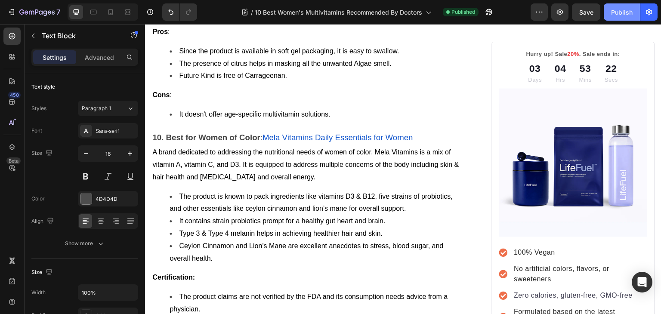
click at [619, 14] on div "Publish" at bounding box center [622, 12] width 22 height 9
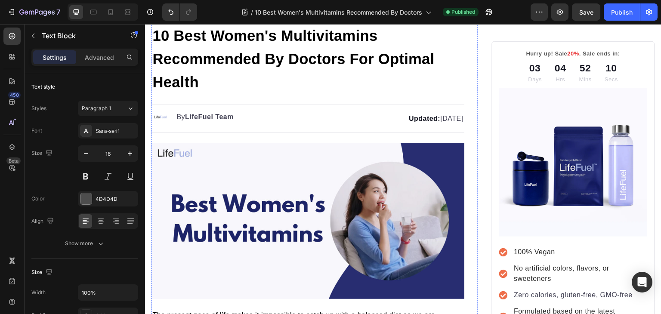
scroll to position [0, 0]
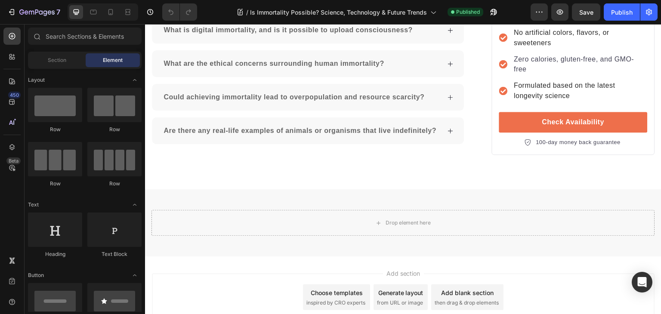
scroll to position [1771, 0]
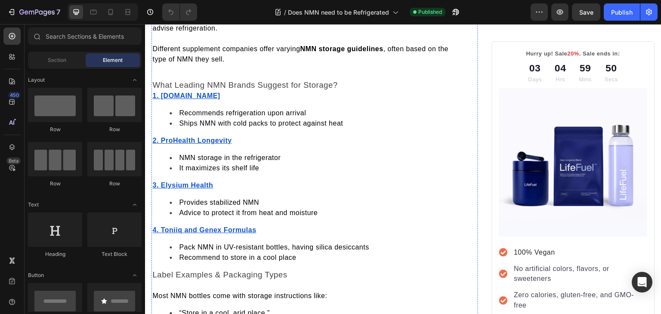
scroll to position [1034, 0]
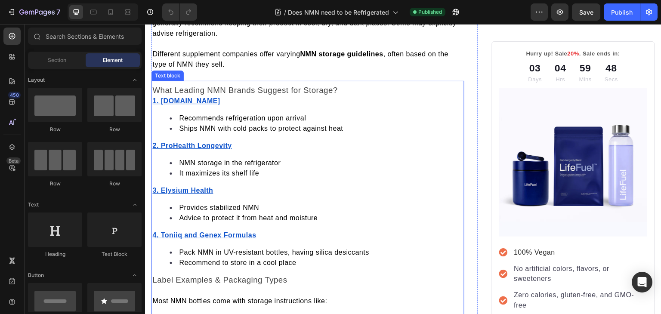
click at [339, 96] on p "What Leading NMN Brands Suggest for Storage?" at bounding box center [307, 90] width 311 height 11
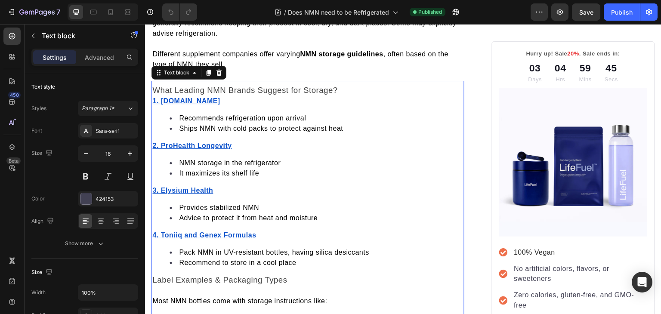
click at [339, 96] on p "What Leading NMN Brands Suggest for Storage?" at bounding box center [307, 90] width 311 height 11
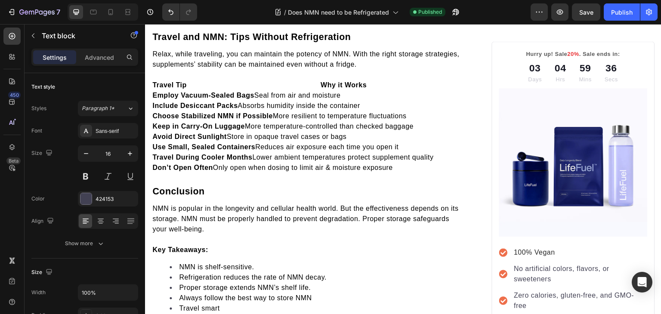
scroll to position [2285, 0]
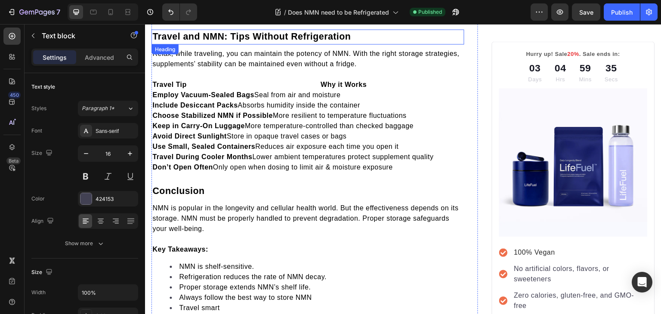
click at [157, 42] on span "Travel and NMN: Tips Without Refrigeration" at bounding box center [251, 36] width 198 height 10
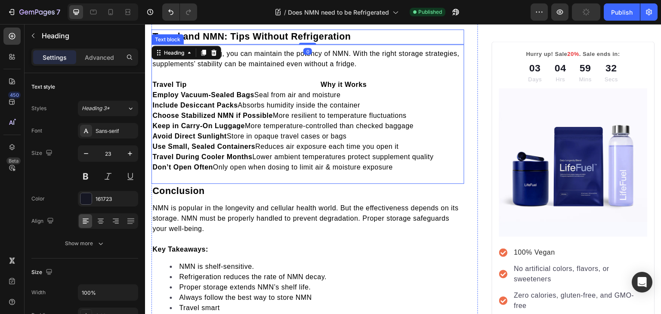
click at [172, 88] on strong "Travel Tip Why it Works" at bounding box center [259, 84] width 214 height 7
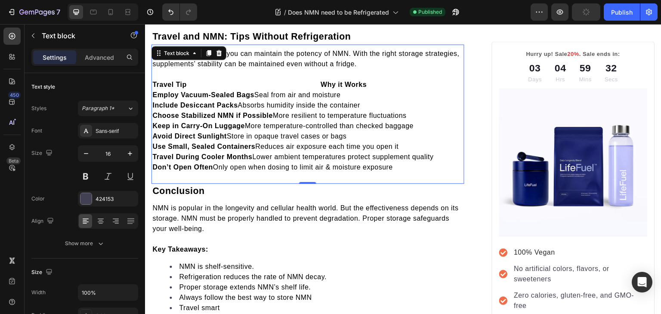
click at [172, 88] on strong "Travel Tip Why it Works" at bounding box center [259, 84] width 214 height 7
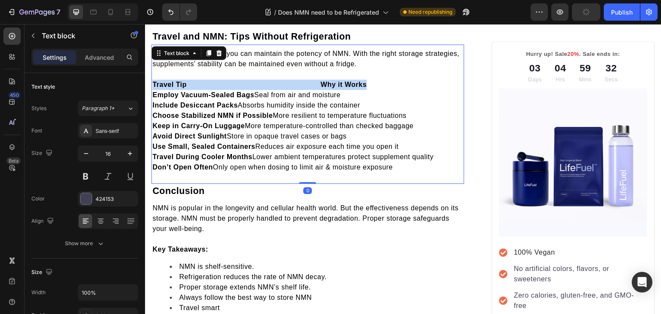
click at [172, 88] on strong "Travel Tip Why it Works" at bounding box center [259, 84] width 214 height 7
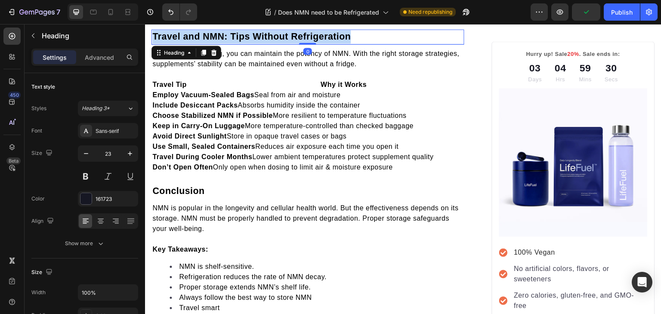
click at [177, 39] on span "Travel and NMN: Tips Without Refrigeration" at bounding box center [251, 36] width 198 height 10
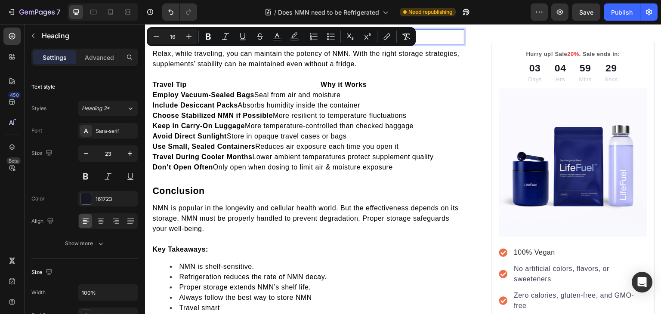
copy span "Travel and NMN: Tips Without Refrigeration"
click at [178, 88] on strong "Travel Tip Why it Works" at bounding box center [259, 84] width 214 height 7
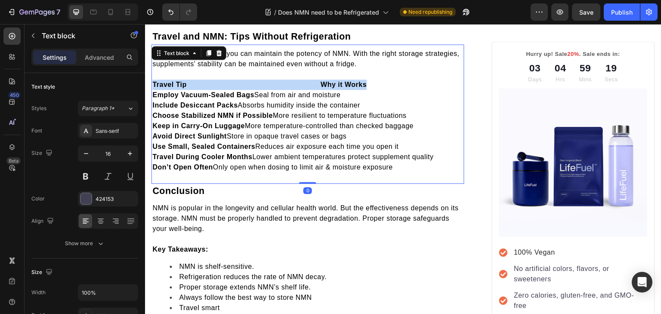
click at [178, 88] on strong "Travel Tip Why it Works" at bounding box center [259, 84] width 214 height 7
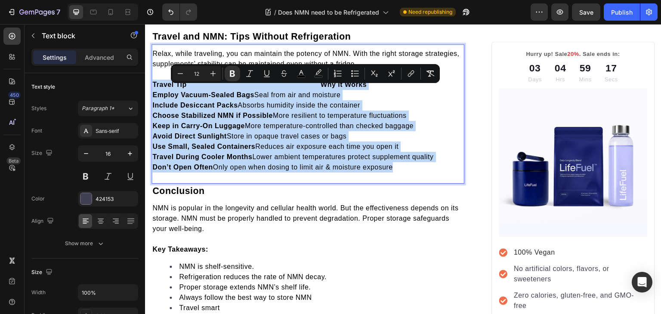
copy div "Travel Tip Why it Works Employ Vacuum-Sealed Bags Seal from air and moisture In…"
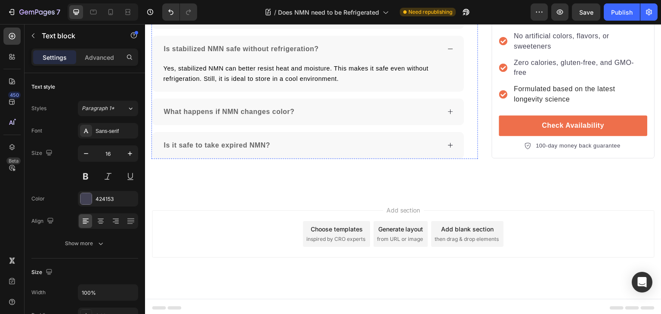
scroll to position [2805, 0]
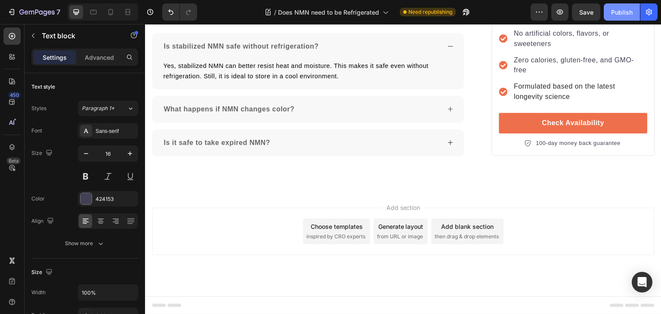
click at [626, 15] on div "Publish" at bounding box center [622, 12] width 22 height 9
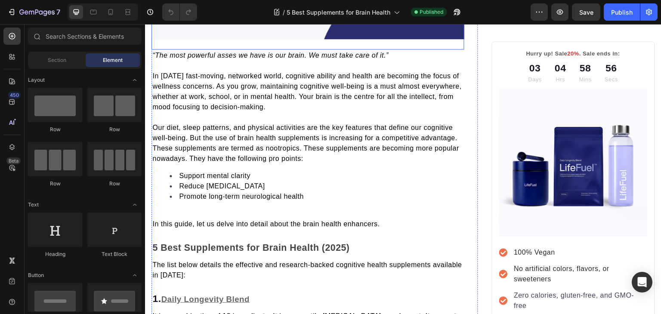
scroll to position [254, 0]
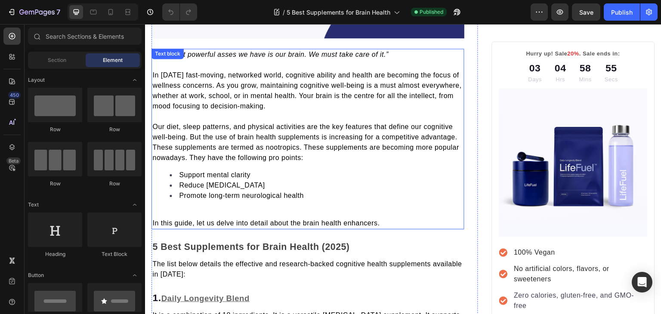
click at [176, 212] on p at bounding box center [307, 213] width 311 height 10
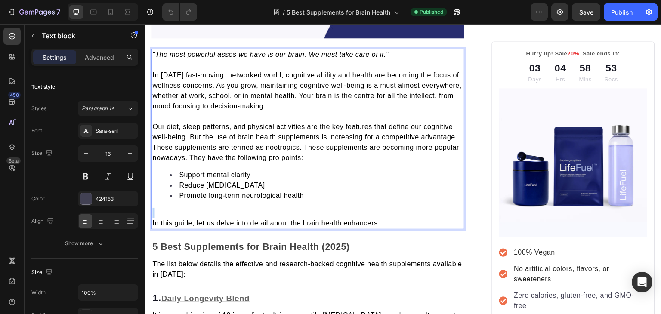
click at [176, 212] on p "Rich Text Editor. Editing area: main" at bounding box center [307, 213] width 311 height 10
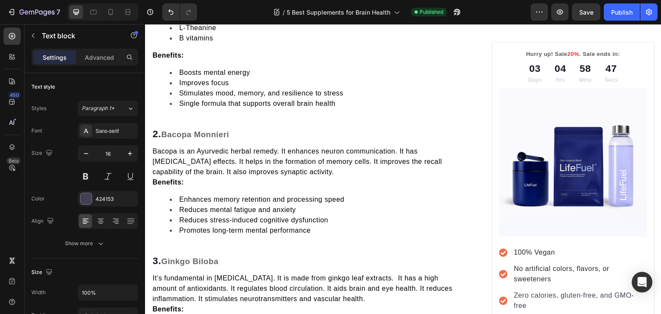
scroll to position [637, 0]
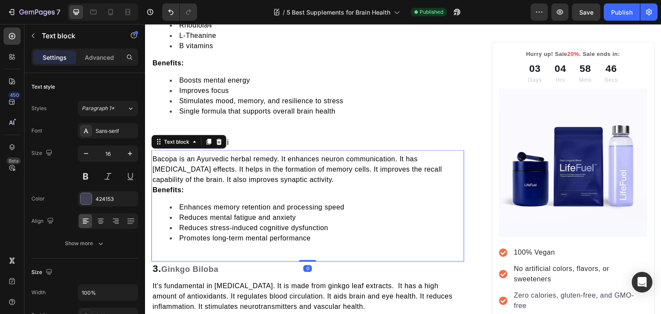
click at [166, 251] on div "Bacopa is an Ayurvedic herbal remedy. It enhances neuron communication. It has …" at bounding box center [307, 206] width 313 height 112
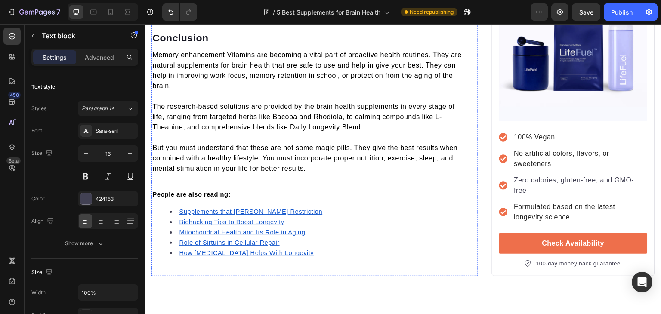
scroll to position [3002, 0]
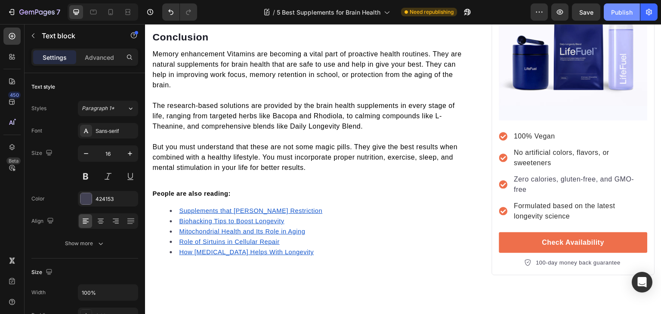
click at [626, 13] on div "Publish" at bounding box center [622, 12] width 22 height 9
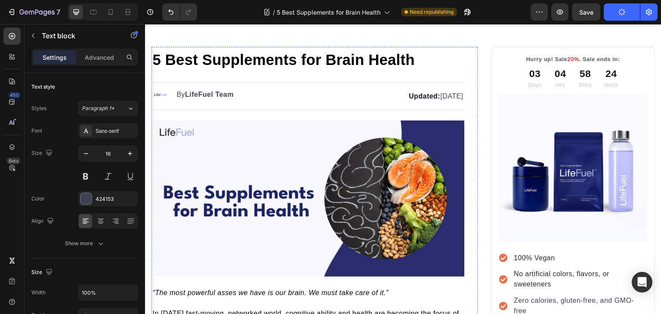
scroll to position [0, 0]
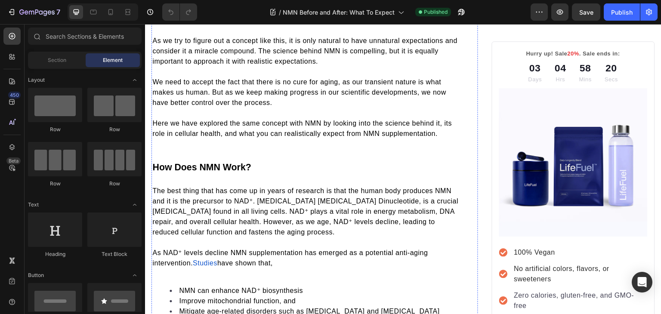
scroll to position [351, 0]
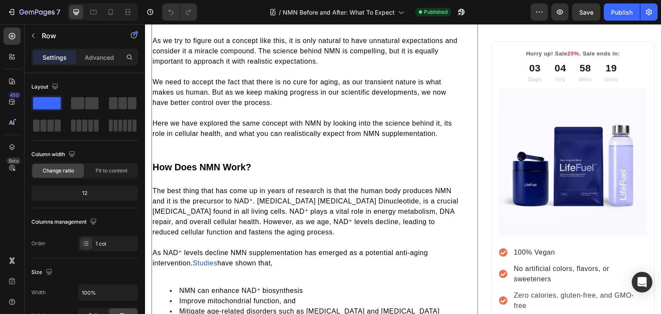
click at [235, 118] on p "Here we have explored the same concept with NMN by looking into the science beh…" at bounding box center [307, 128] width 311 height 21
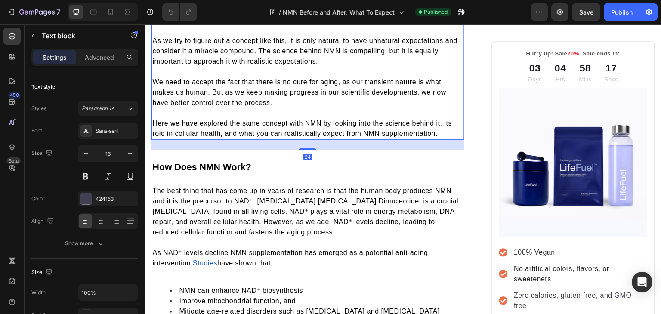
click at [235, 118] on p "Here we have explored the same concept with NMN by looking into the science beh…" at bounding box center [307, 128] width 311 height 21
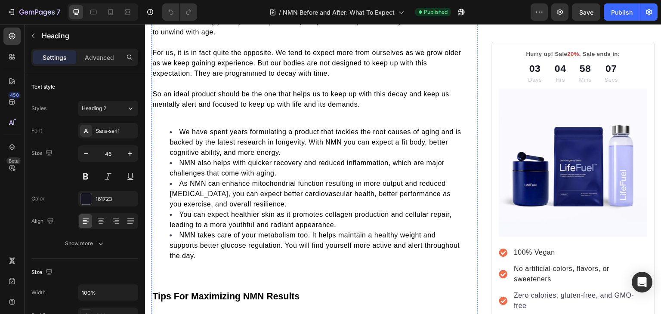
scroll to position [1161, 0]
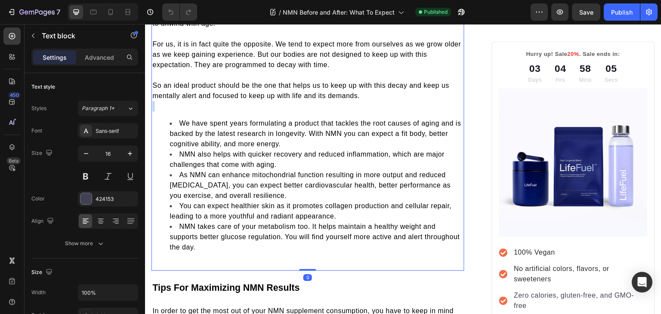
click at [218, 101] on p "Rich Text Editor. Editing area: main" at bounding box center [307, 106] width 311 height 10
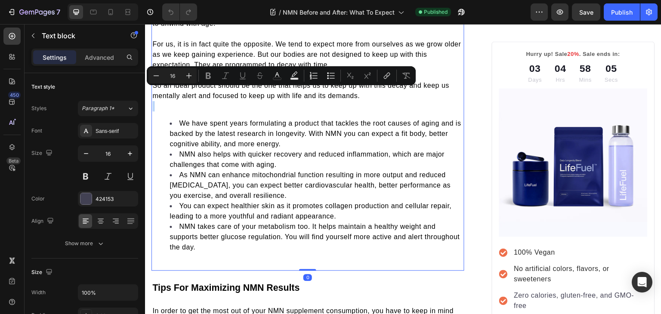
click at [218, 101] on p "Rich Text Editor. Editing area: main" at bounding box center [307, 106] width 311 height 10
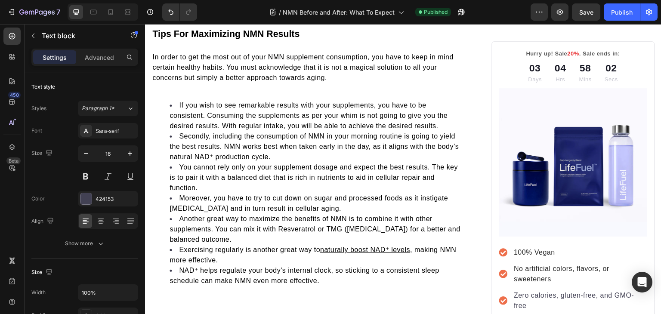
scroll to position [1412, 0]
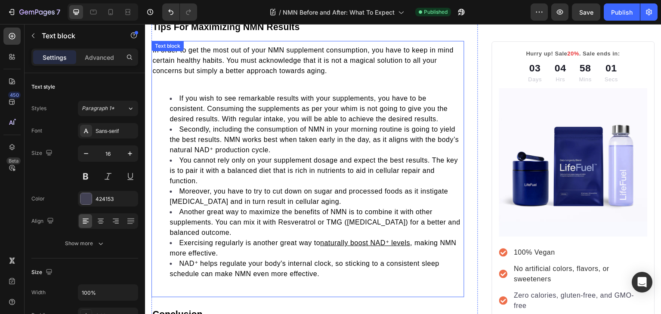
click at [207, 76] on p at bounding box center [307, 81] width 311 height 10
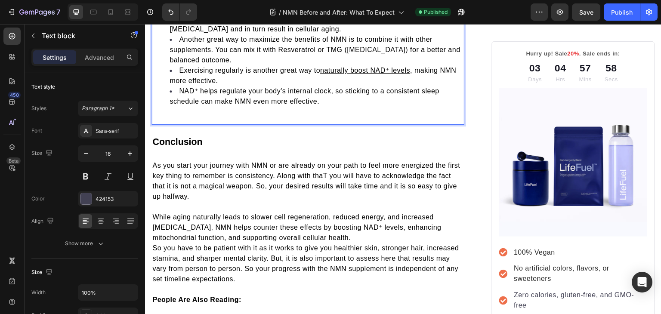
scroll to position [1575, 0]
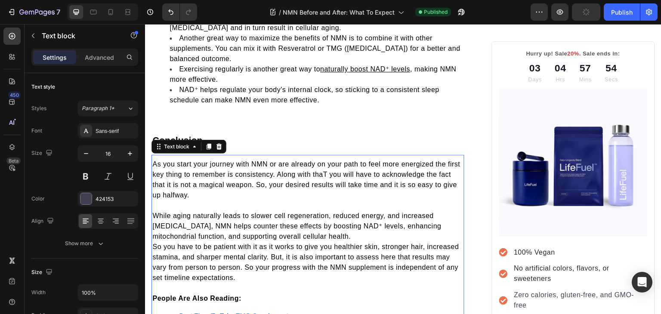
click at [154, 243] on span "So you have to be patient with it as it works to give you healthier skin, stron…" at bounding box center [305, 262] width 306 height 38
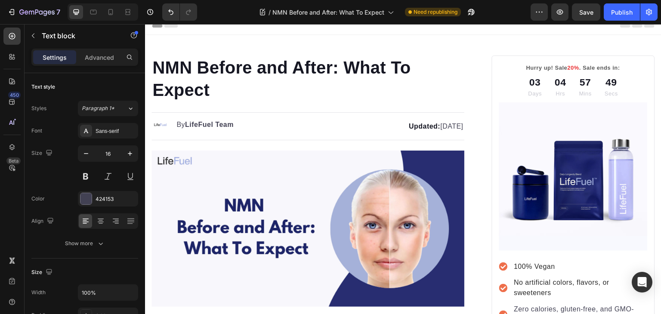
scroll to position [0, 0]
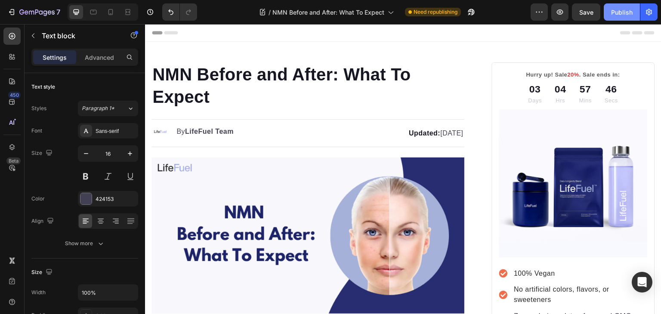
click at [631, 11] on div "Publish" at bounding box center [622, 12] width 22 height 9
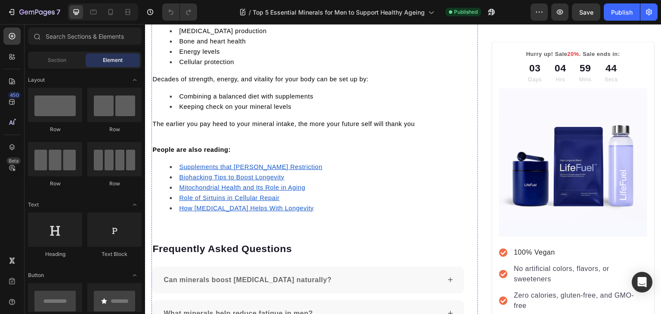
scroll to position [3328, 0]
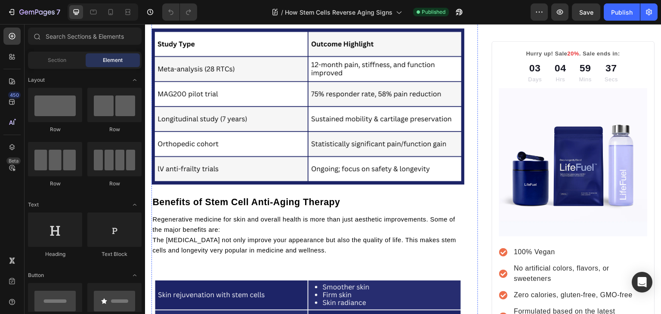
scroll to position [1648, 0]
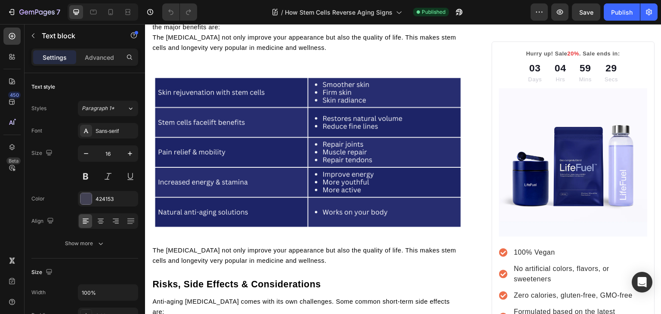
scroll to position [1854, 0]
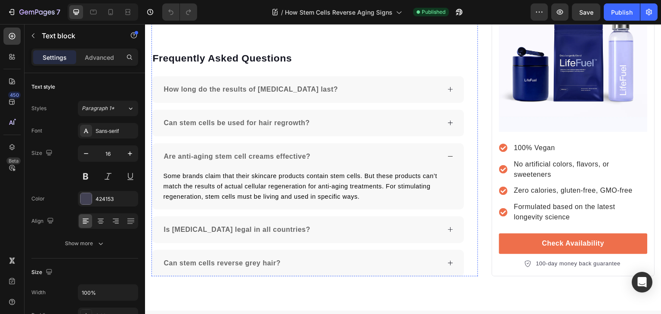
scroll to position [2686, 0]
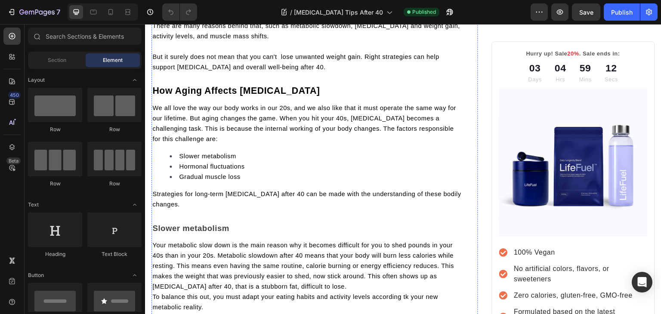
scroll to position [313, 0]
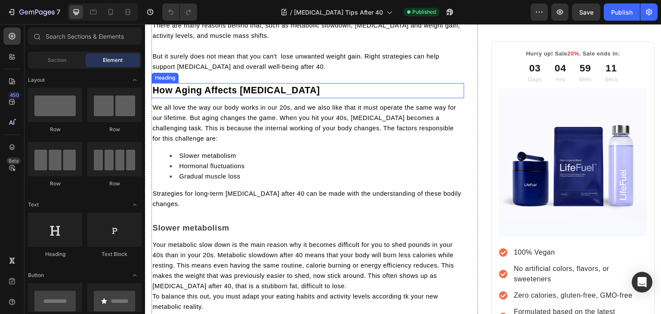
click at [308, 83] on h2 "How Aging Affects [MEDICAL_DATA]" at bounding box center [307, 90] width 313 height 15
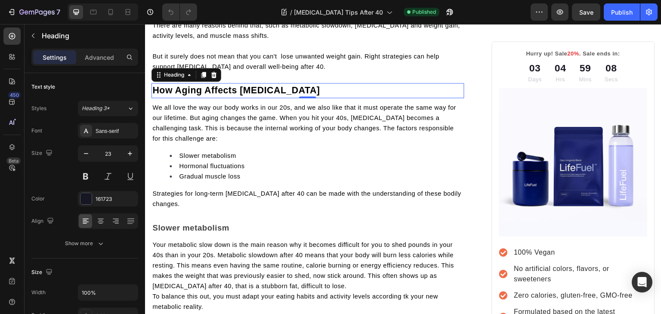
click at [343, 88] on p "How Aging Affects [MEDICAL_DATA]" at bounding box center [307, 90] width 311 height 13
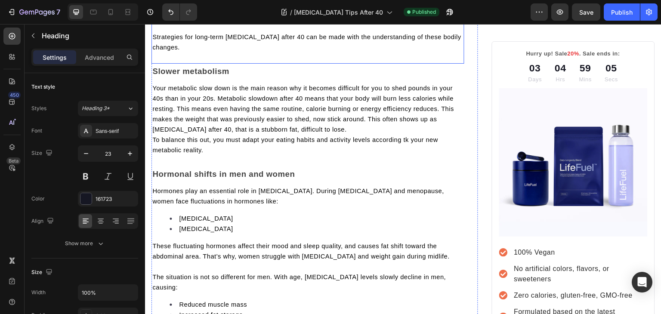
scroll to position [471, 0]
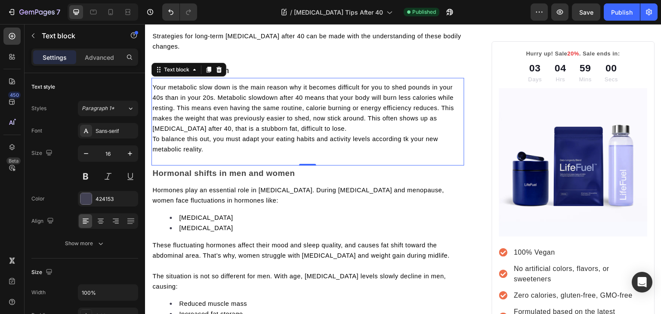
click at [154, 142] on span "To balance this out, you must adapt your eating habits and activity levels acco…" at bounding box center [295, 143] width 286 height 17
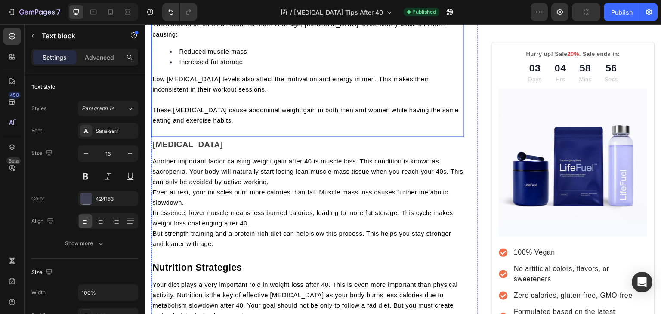
scroll to position [733, 0]
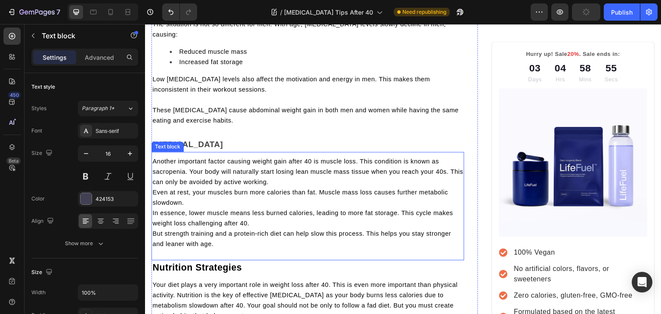
click at [153, 192] on span "Even at rest, your muscles burn more calories than fat. Muscle mass loss causes…" at bounding box center [300, 197] width 296 height 17
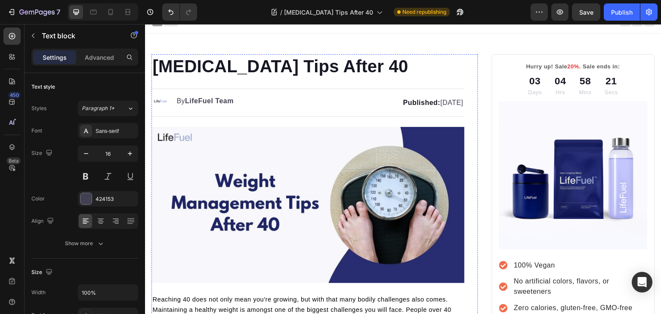
scroll to position [0, 0]
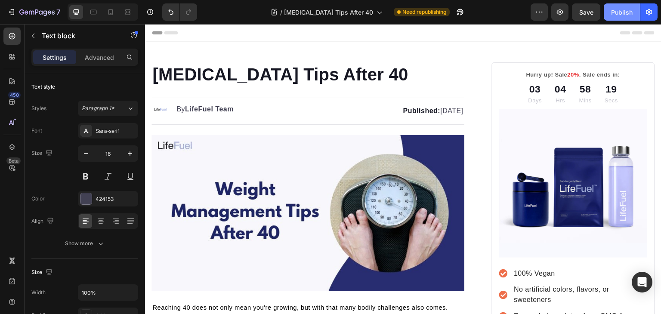
click at [625, 20] on button "Publish" at bounding box center [622, 11] width 36 height 17
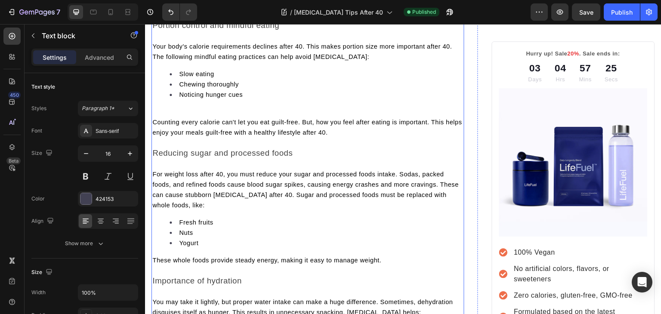
scroll to position [1392, 0]
click at [222, 112] on p at bounding box center [307, 112] width 311 height 10
click at [222, 112] on p "Rich Text Editor. Editing area: main" at bounding box center [307, 112] width 311 height 10
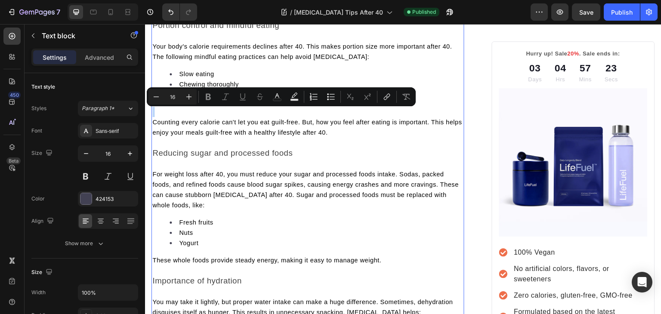
click at [222, 112] on p "Rich Text Editor. Editing area: main" at bounding box center [307, 112] width 311 height 10
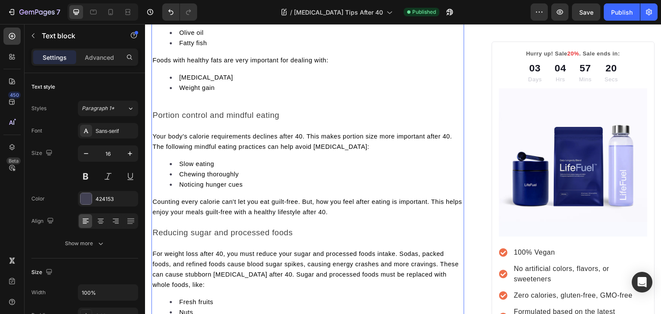
scroll to position [1297, 0]
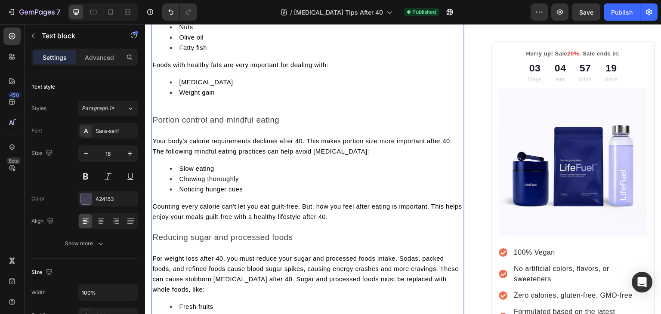
click at [222, 112] on p "Rich Text Editor. Editing area: main" at bounding box center [307, 110] width 311 height 10
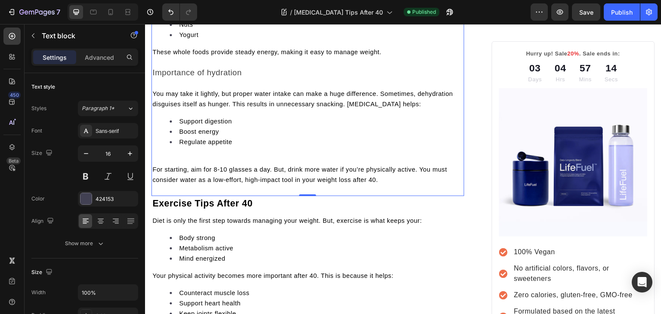
scroll to position [1581, 0]
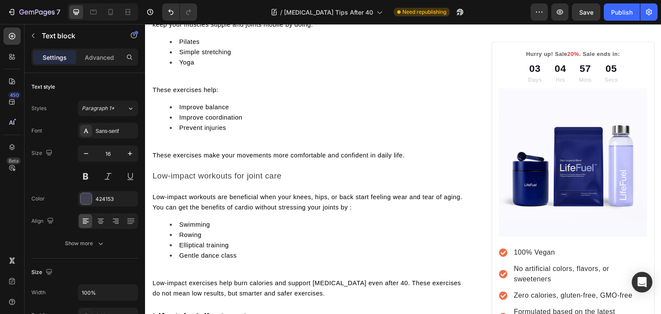
scroll to position [2209, 0]
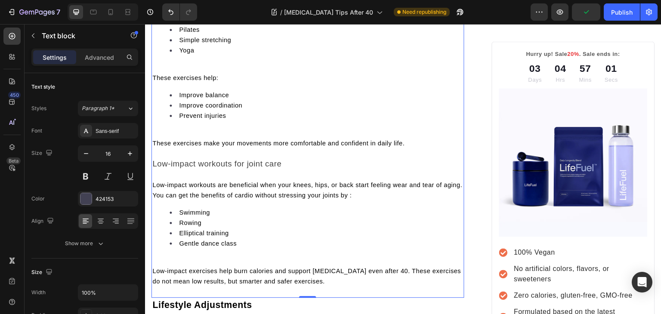
click at [170, 73] on p "Rich Text Editor. Editing area: main" at bounding box center [307, 67] width 311 height 10
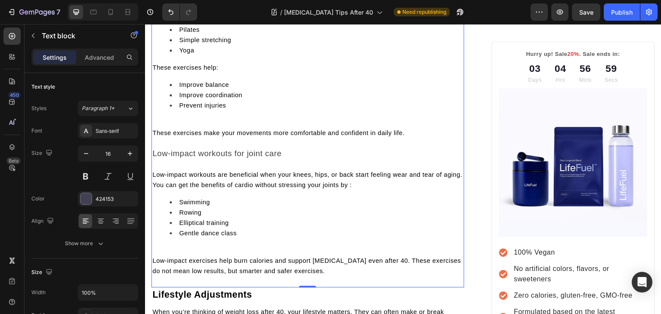
click at [157, 128] on p "Rich Text Editor. Editing area: main" at bounding box center [307, 122] width 311 height 10
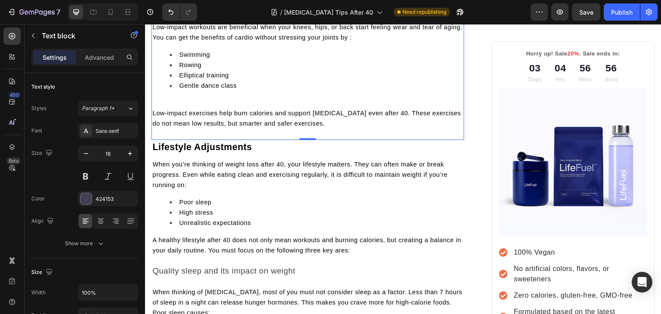
scroll to position [2346, 0]
click at [156, 108] on p "Rich Text Editor. Editing area: main" at bounding box center [307, 102] width 311 height 10
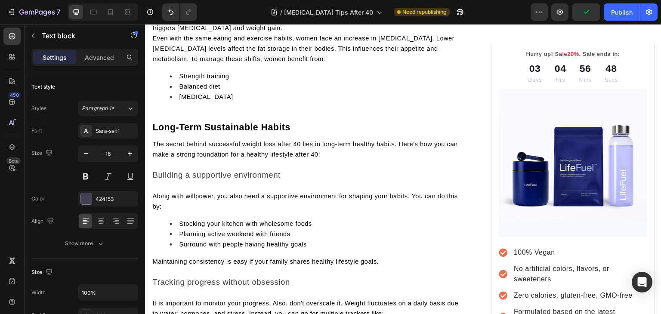
scroll to position [3236, 0]
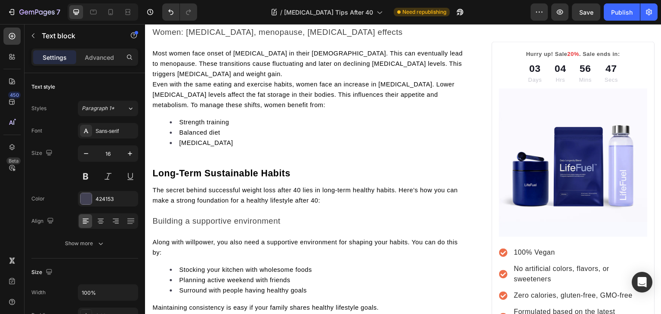
click at [156, 108] on span "Even with the same eating and exercise habits, women face an increase in [MEDIC…" at bounding box center [303, 95] width 302 height 28
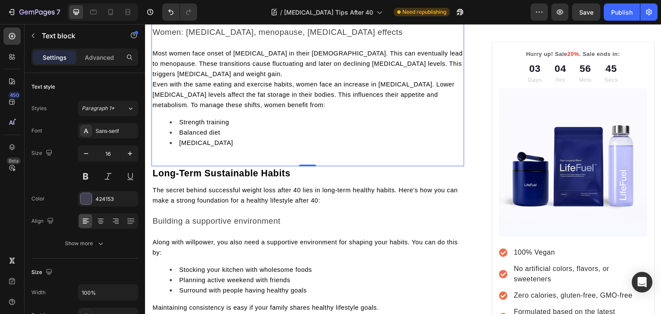
click at [156, 108] on span "Even with the same eating and exercise habits, women face an increase in [MEDIC…" at bounding box center [303, 95] width 302 height 28
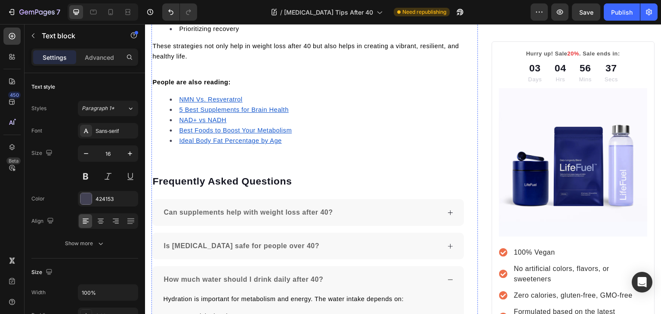
scroll to position [4049, 0]
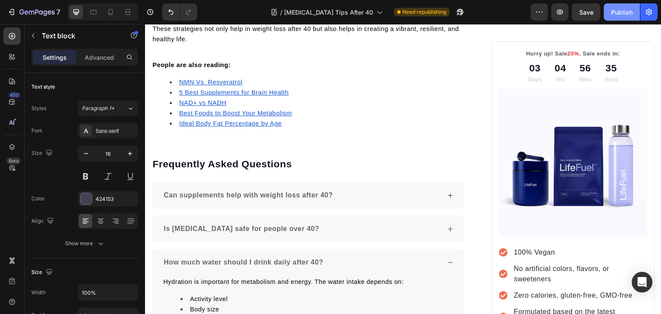
click at [619, 15] on div "Publish" at bounding box center [622, 12] width 22 height 9
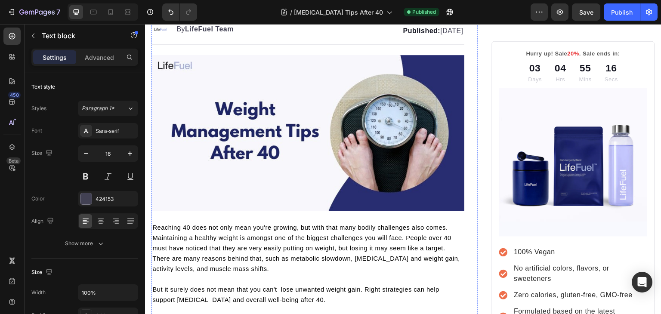
scroll to position [0, 0]
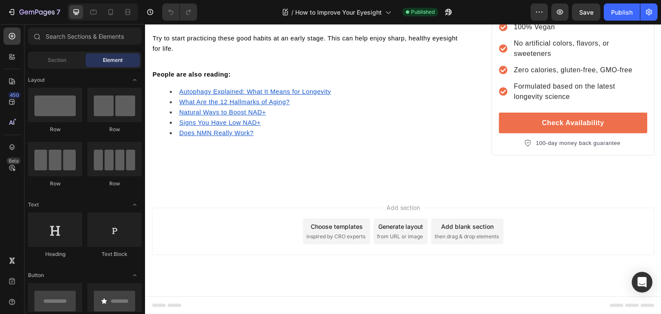
scroll to position [2756, 0]
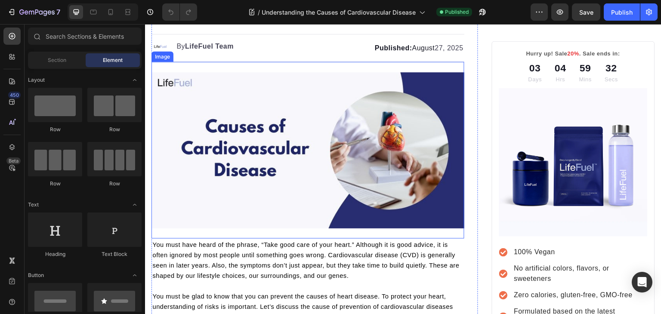
scroll to position [84, 0]
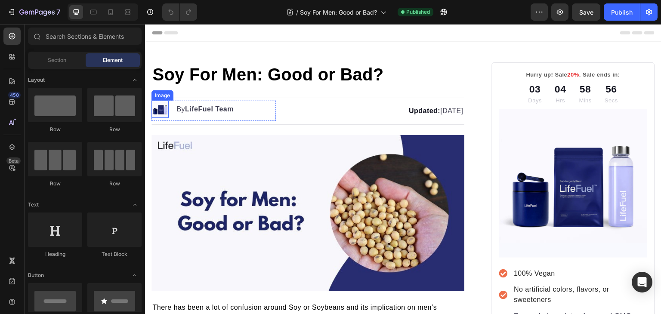
click at [162, 112] on img at bounding box center [159, 109] width 17 height 17
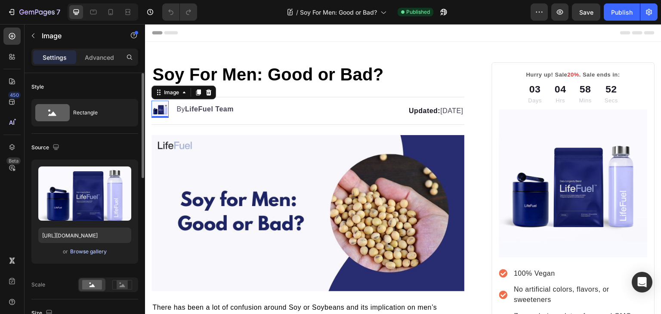
click at [91, 250] on div "Browse gallery" at bounding box center [88, 252] width 37 height 8
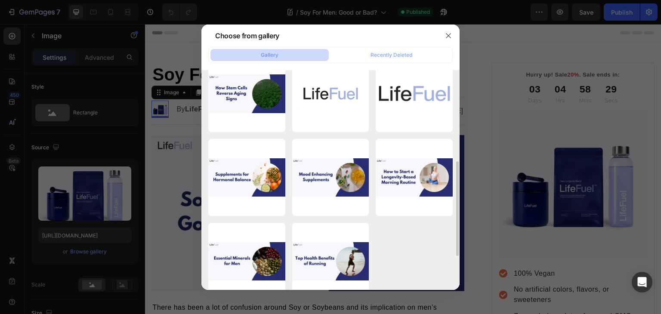
scroll to position [200, 0]
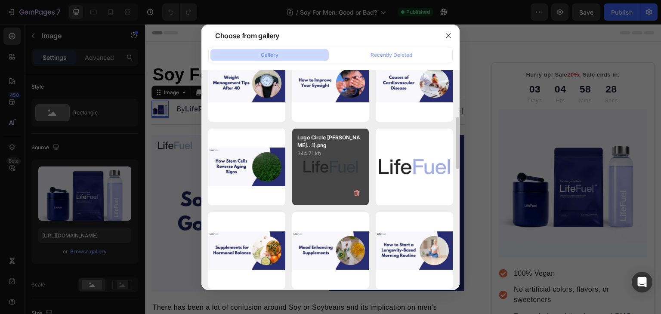
click at [325, 185] on div "Logo Circle White bg...1).png 344.71 kb" at bounding box center [330, 167] width 77 height 77
type input "[URL][DOMAIN_NAME]"
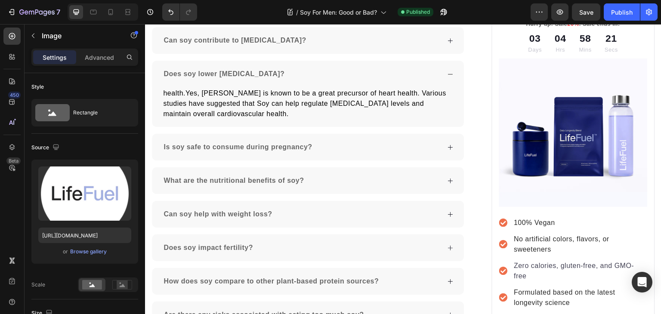
scroll to position [2065, 0]
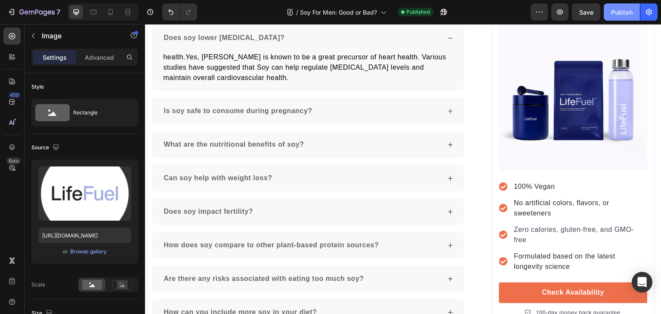
click at [623, 8] on div "Publish" at bounding box center [622, 12] width 22 height 9
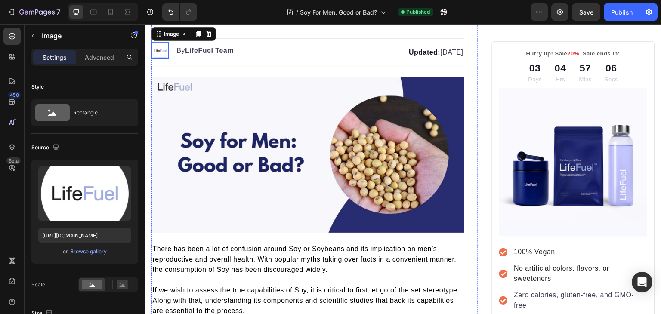
scroll to position [0, 0]
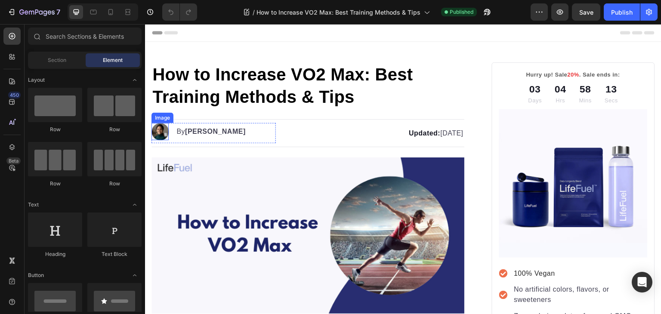
click at [165, 133] on img at bounding box center [159, 131] width 17 height 17
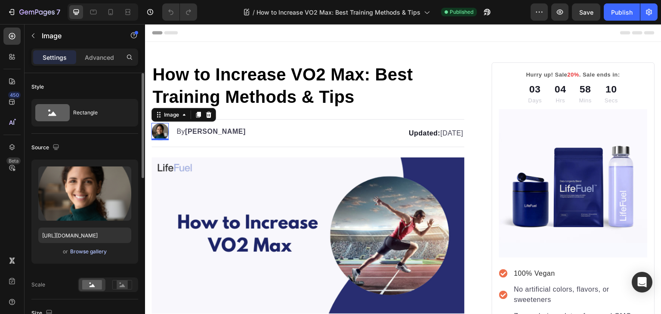
click at [89, 251] on div "Browse gallery" at bounding box center [88, 252] width 37 height 8
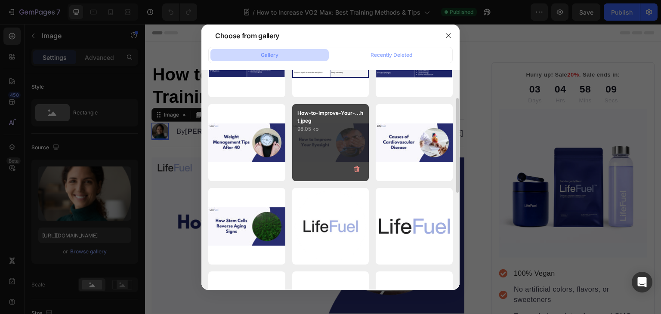
scroll to position [145, 0]
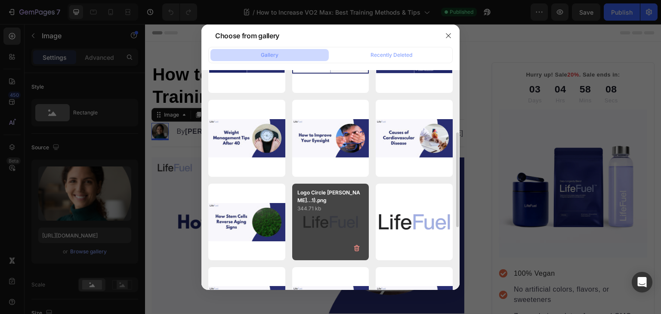
click at [332, 208] on p "344.71 kb" at bounding box center [330, 208] width 67 height 9
type input "https://cdn.shopify.com/s/files/1/0699/5296/2790/files/gempages_553638280495629…"
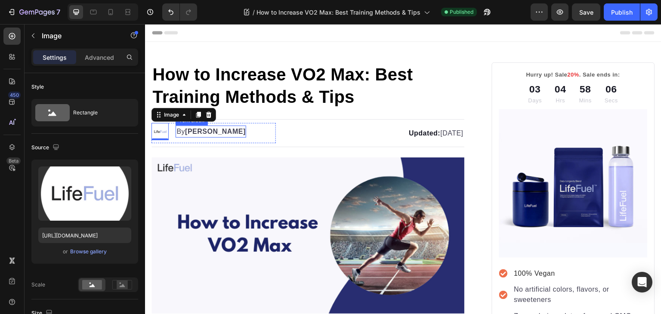
click at [192, 132] on strong "Kim Fields" at bounding box center [215, 131] width 61 height 7
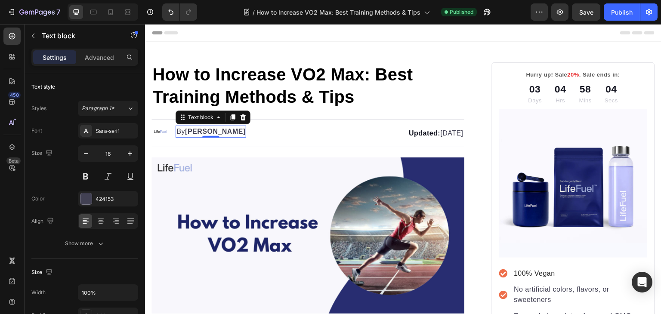
click at [192, 131] on strong "Kim Fields" at bounding box center [215, 131] width 61 height 7
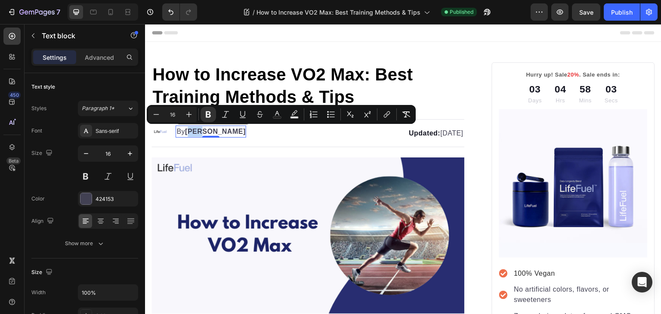
click at [192, 131] on strong "Kim Fields" at bounding box center [215, 131] width 61 height 7
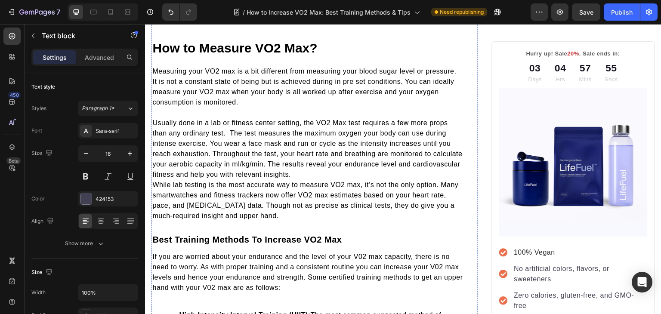
scroll to position [387, 0]
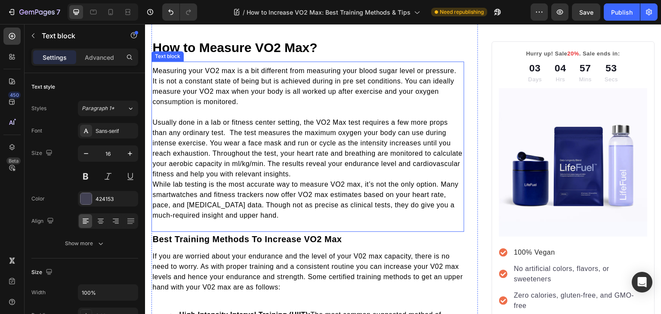
click at [154, 182] on span "While lab testing is the most accurate way to measure VO2 max, it’s not the onl…" at bounding box center [305, 200] width 306 height 38
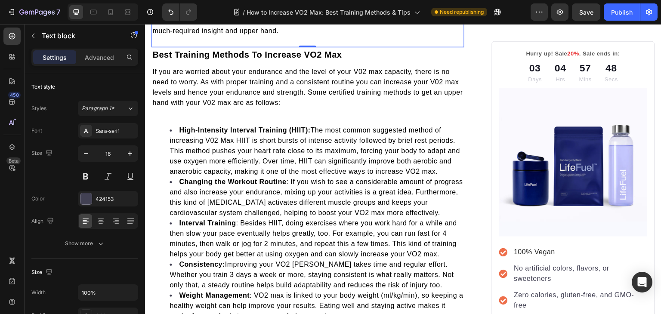
scroll to position [582, 0]
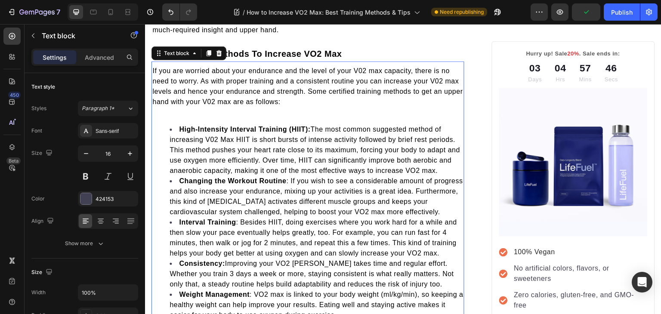
click at [189, 111] on p "Rich Text Editor. Editing area: main" at bounding box center [307, 112] width 311 height 10
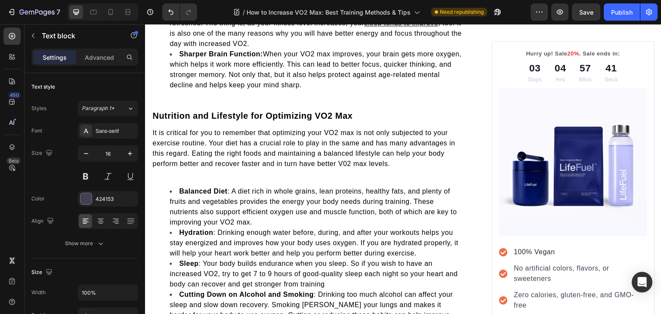
scroll to position [1085, 0]
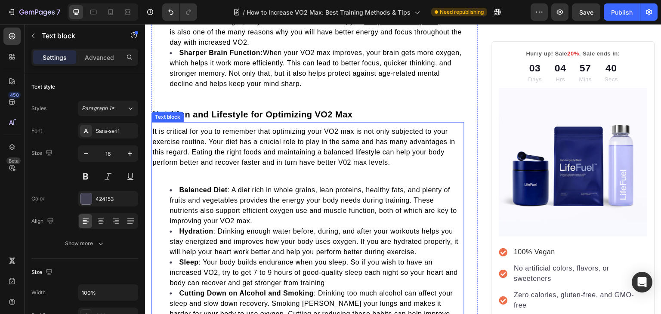
click at [170, 171] on p at bounding box center [307, 173] width 311 height 10
click at [170, 171] on p "Rich Text Editor. Editing area: main" at bounding box center [307, 173] width 311 height 10
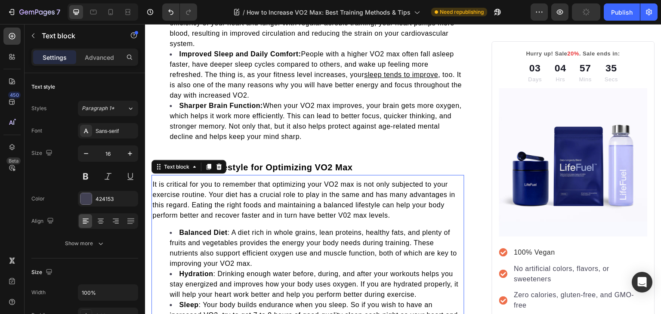
scroll to position [1027, 0]
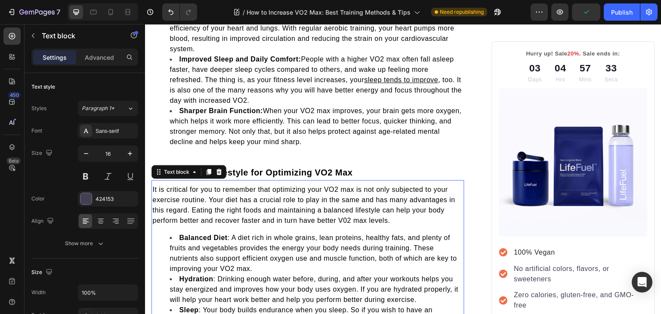
click at [348, 218] on span "It is critical for you to remember that optimizing your VO2 max is not only sub…" at bounding box center [303, 205] width 303 height 38
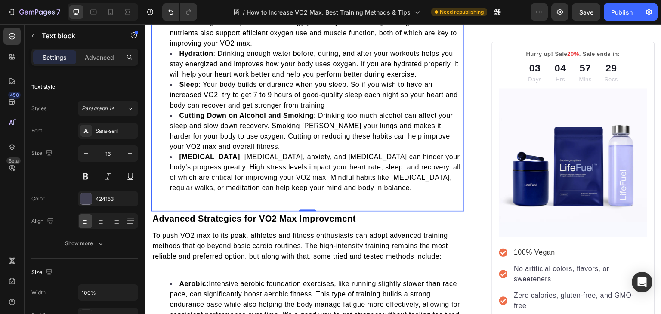
scroll to position [1286, 0]
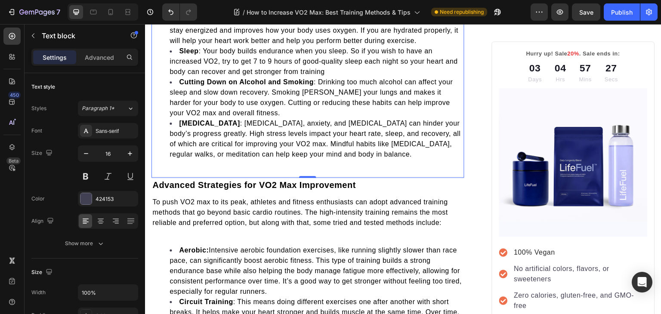
click at [333, 159] on div "It is critical for you to remember that optimizing your VO2 max is not only sub…" at bounding box center [307, 46] width 313 height 243
click at [365, 160] on div "It is critical for you to remember that optimizing your VO2 max is not only sub…" at bounding box center [307, 46] width 313 height 243
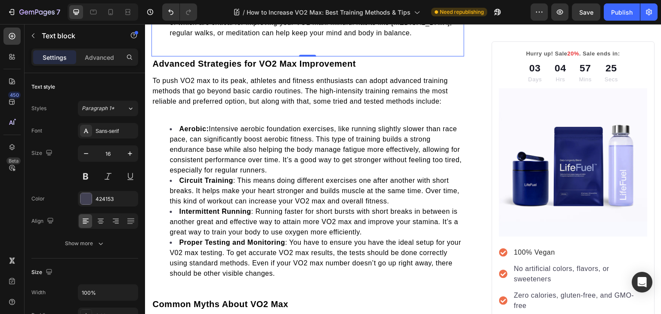
scroll to position [1413, 0]
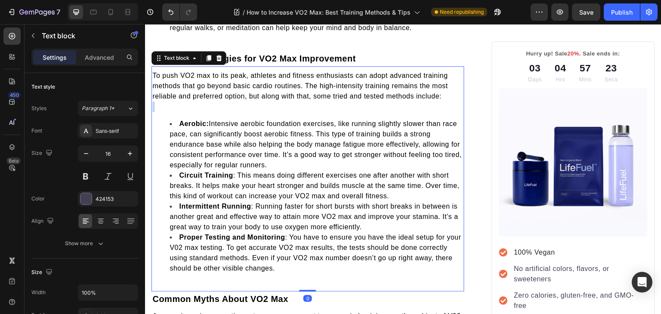
click at [323, 107] on p "Rich Text Editor. Editing area: main" at bounding box center [307, 107] width 311 height 10
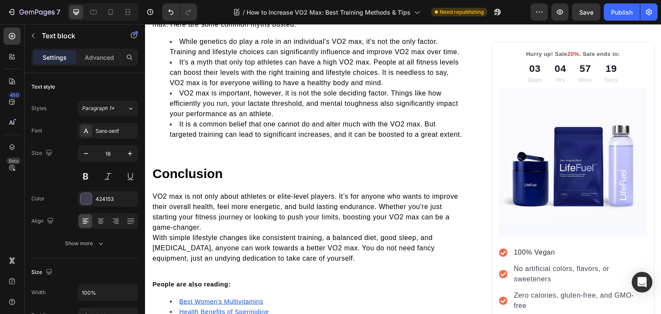
scroll to position [1705, 0]
click at [210, 147] on div "As exercise science continues to progress, we get to see varied opinions on the…" at bounding box center [307, 77] width 313 height 139
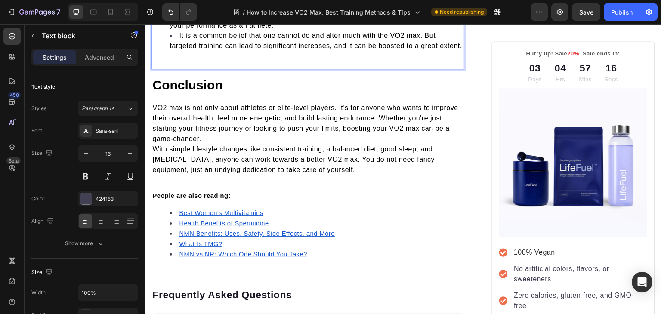
scroll to position [1794, 0]
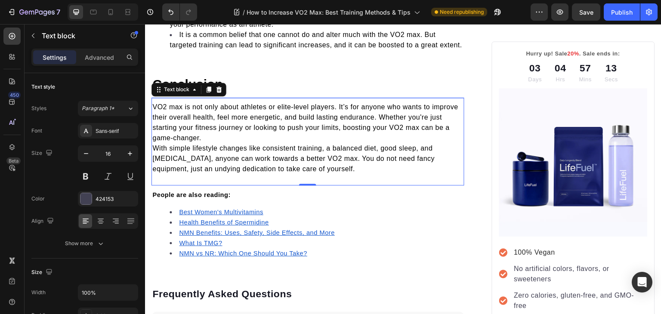
click at [157, 165] on span "With simple lifestyle changes like consistent training, a balanced diet, good s…" at bounding box center [293, 159] width 282 height 28
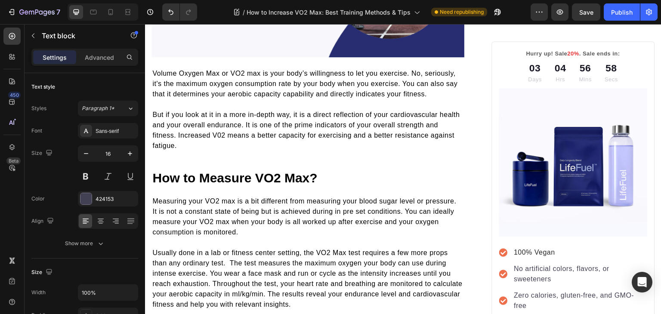
scroll to position [256, 0]
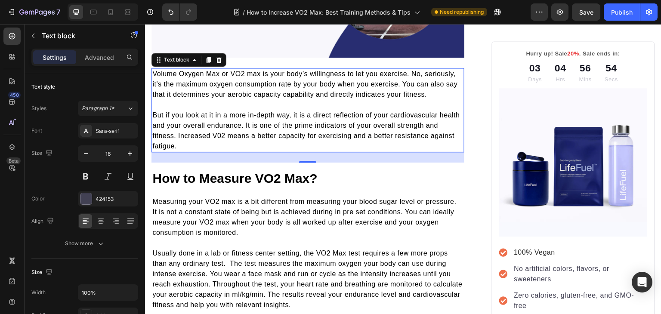
click at [236, 131] on span "But if you look at it in a more in-depth way, it is a direct reflection of your…" at bounding box center [306, 130] width 308 height 38
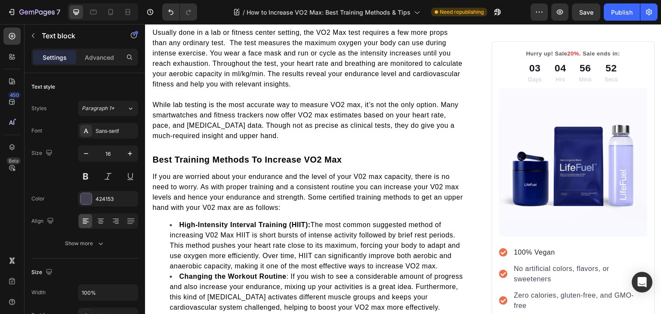
scroll to position [478, 0]
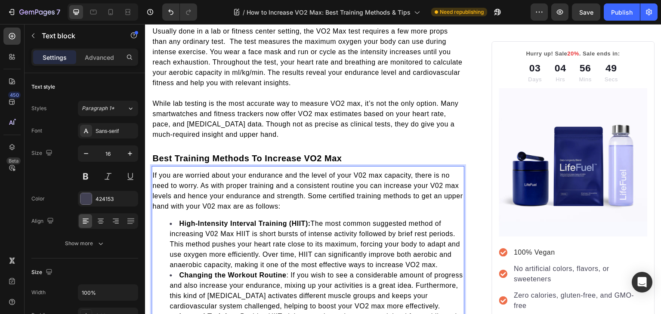
click at [231, 201] on span "If you are worried about your endurance and the level of your V02 max capacity,…" at bounding box center [307, 191] width 311 height 38
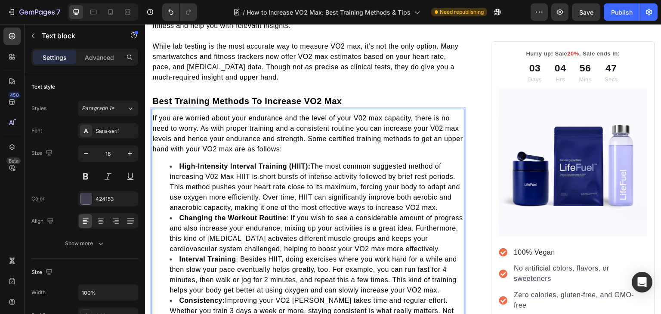
scroll to position [536, 0]
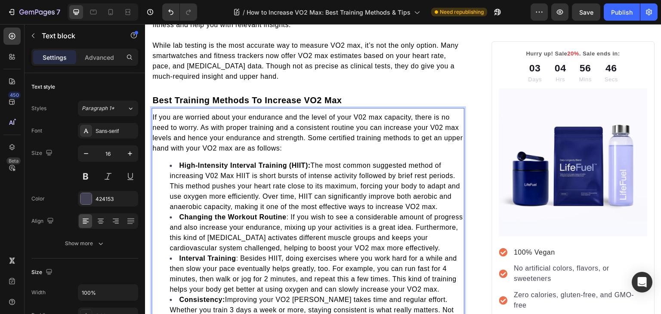
click at [215, 171] on span "High-Intensity Interval Training (HIIT): The most common suggested method of in…" at bounding box center [314, 186] width 290 height 49
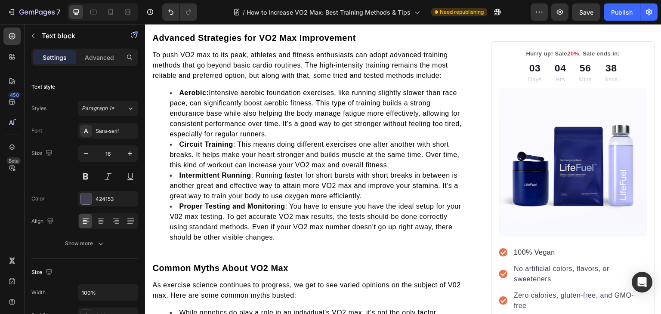
scroll to position [1428, 0]
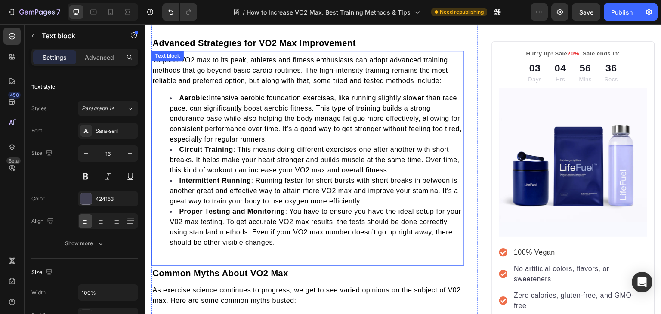
click at [197, 221] on span "Proper Testing and Monitoring : You have to ensure you have the ideal setup for…" at bounding box center [315, 227] width 292 height 38
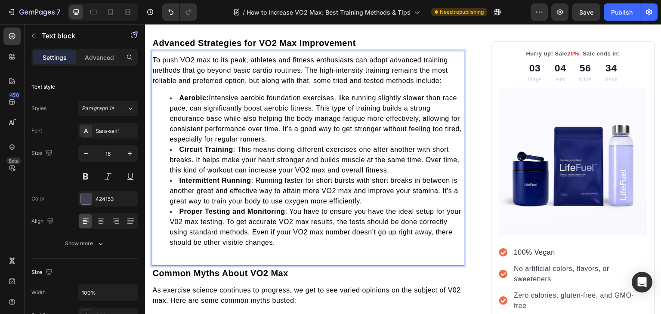
click at [194, 219] on span "Proper Testing and Monitoring : You have to ensure you have the ideal setup for…" at bounding box center [315, 227] width 292 height 38
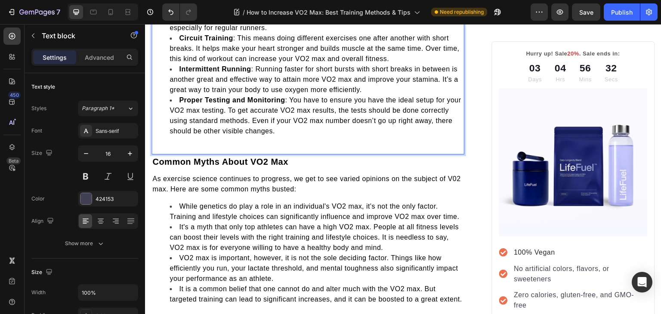
scroll to position [1540, 0]
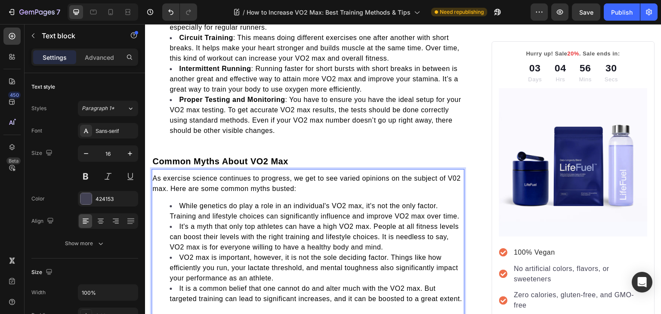
click at [159, 185] on span "As exercise science continues to progress, we get to see varied opinions on the…" at bounding box center [306, 184] width 308 height 18
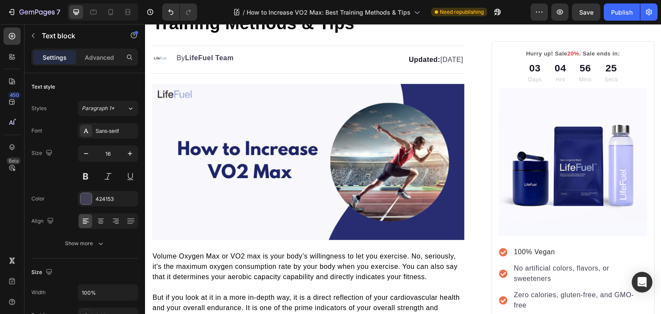
scroll to position [0, 0]
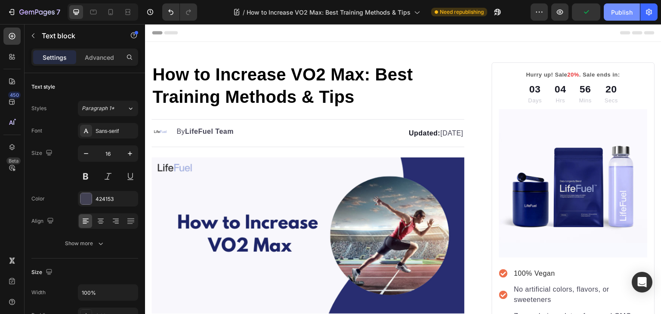
click at [625, 12] on div "Publish" at bounding box center [622, 12] width 22 height 9
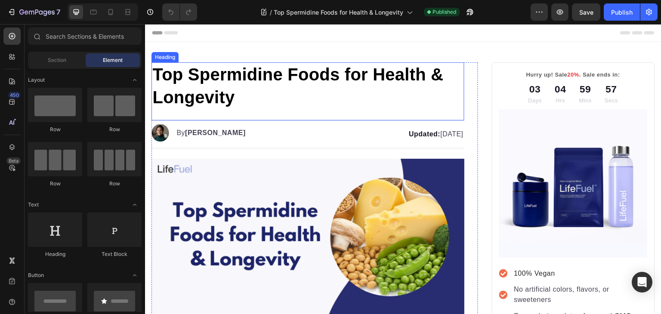
click at [166, 74] on span "Top Spermidine Foods for Health & Longevity" at bounding box center [297, 86] width 291 height 42
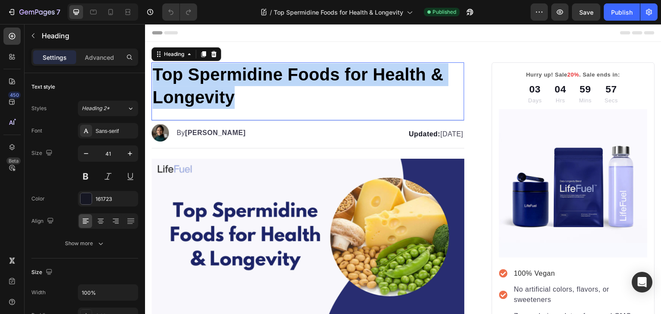
click at [166, 74] on span "Top Spermidine Foods for Health & Longevity" at bounding box center [297, 86] width 291 height 42
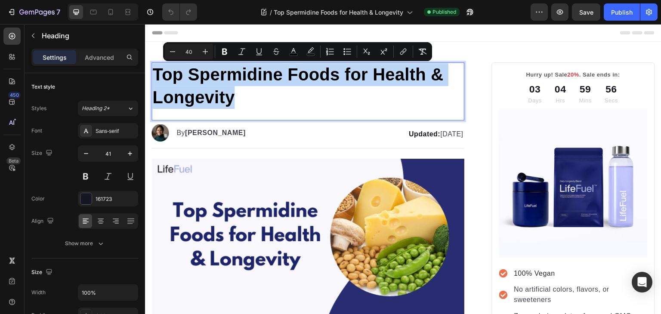
click at [166, 74] on span "Top Spermidine Foods for Health & Longevity" at bounding box center [297, 86] width 291 height 42
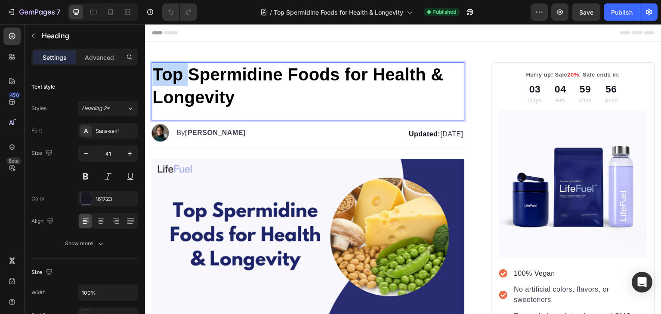
click at [166, 74] on span "Top Spermidine Foods for Health & Longevity" at bounding box center [297, 86] width 291 height 42
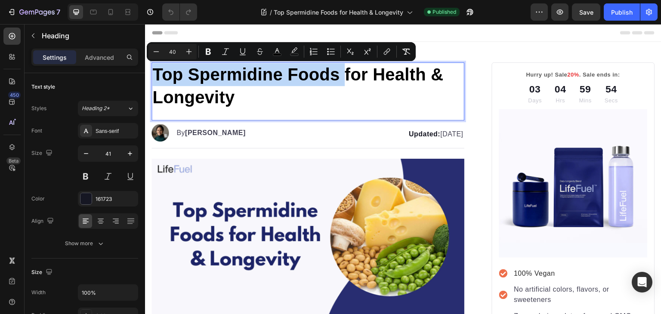
copy span "Top Spermidine Foods"
